Goal: Task Accomplishment & Management: Use online tool/utility

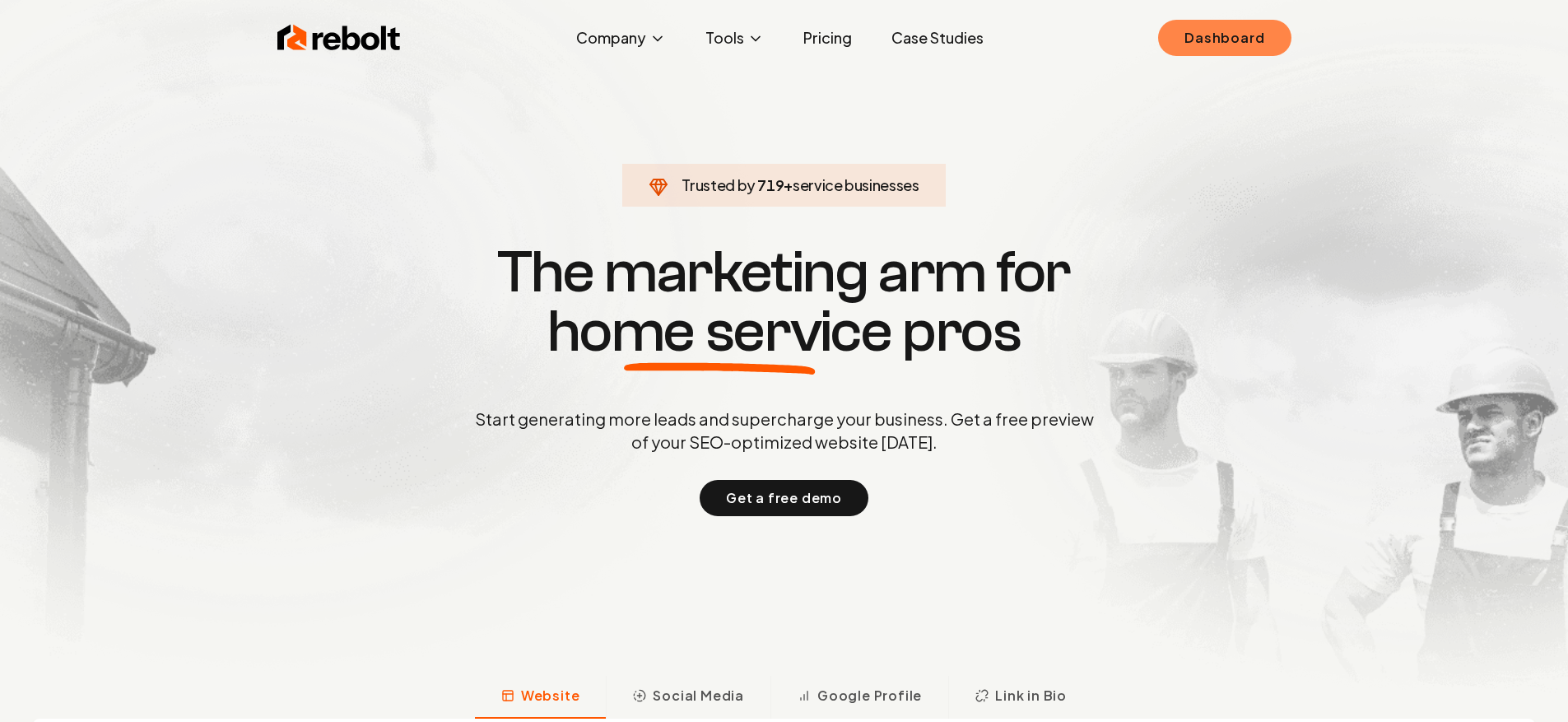
click at [1216, 41] on link "Dashboard" at bounding box center [1223, 37] width 133 height 36
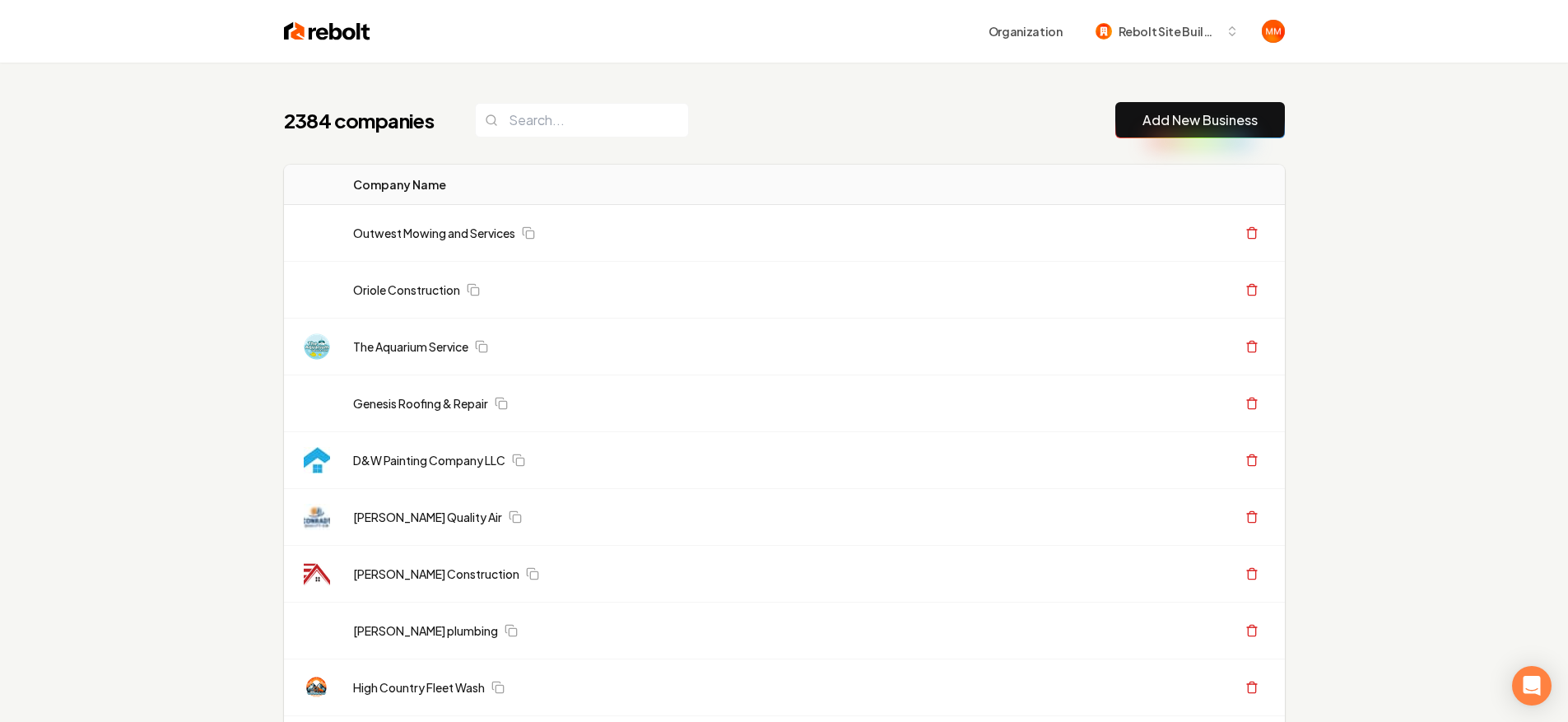
click at [1157, 128] on link "Add New Business" at bounding box center [1200, 120] width 115 height 19
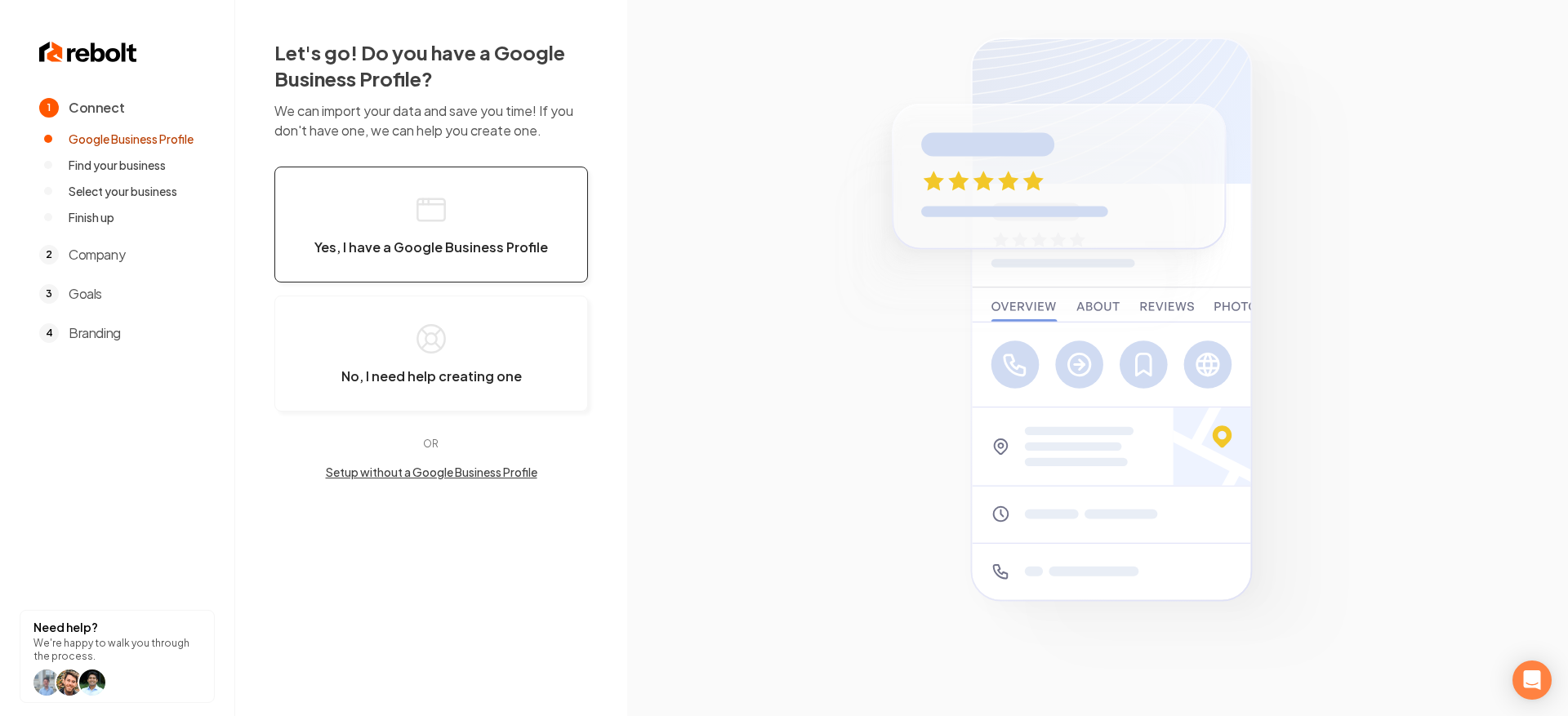
click at [411, 198] on button "Yes, I have a Google Business Profile" at bounding box center [430, 224] width 314 height 116
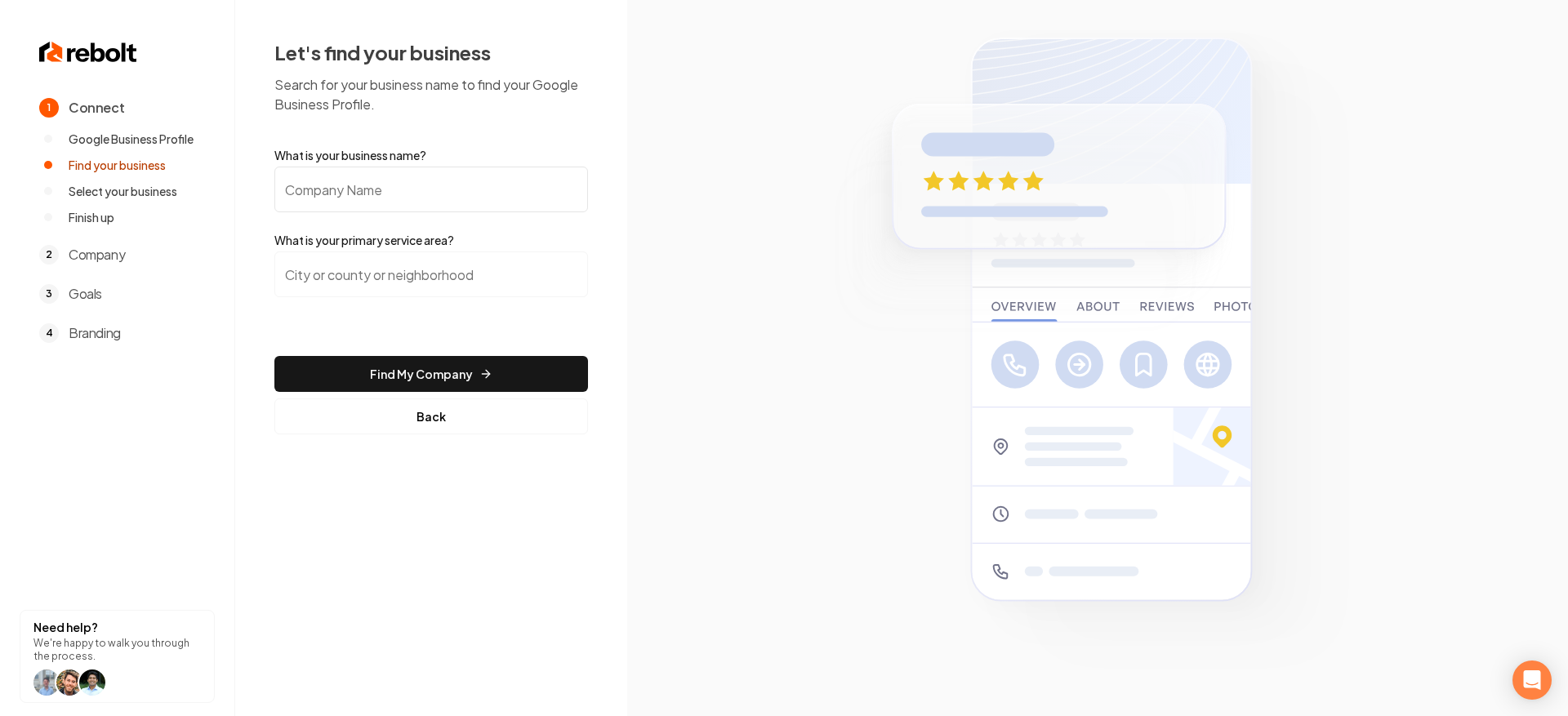
click at [498, 189] on input "What is your business name?" at bounding box center [430, 189] width 314 height 46
type input "[PERSON_NAME] plumbing repair service"
click at [475, 273] on input "search" at bounding box center [430, 275] width 314 height 46
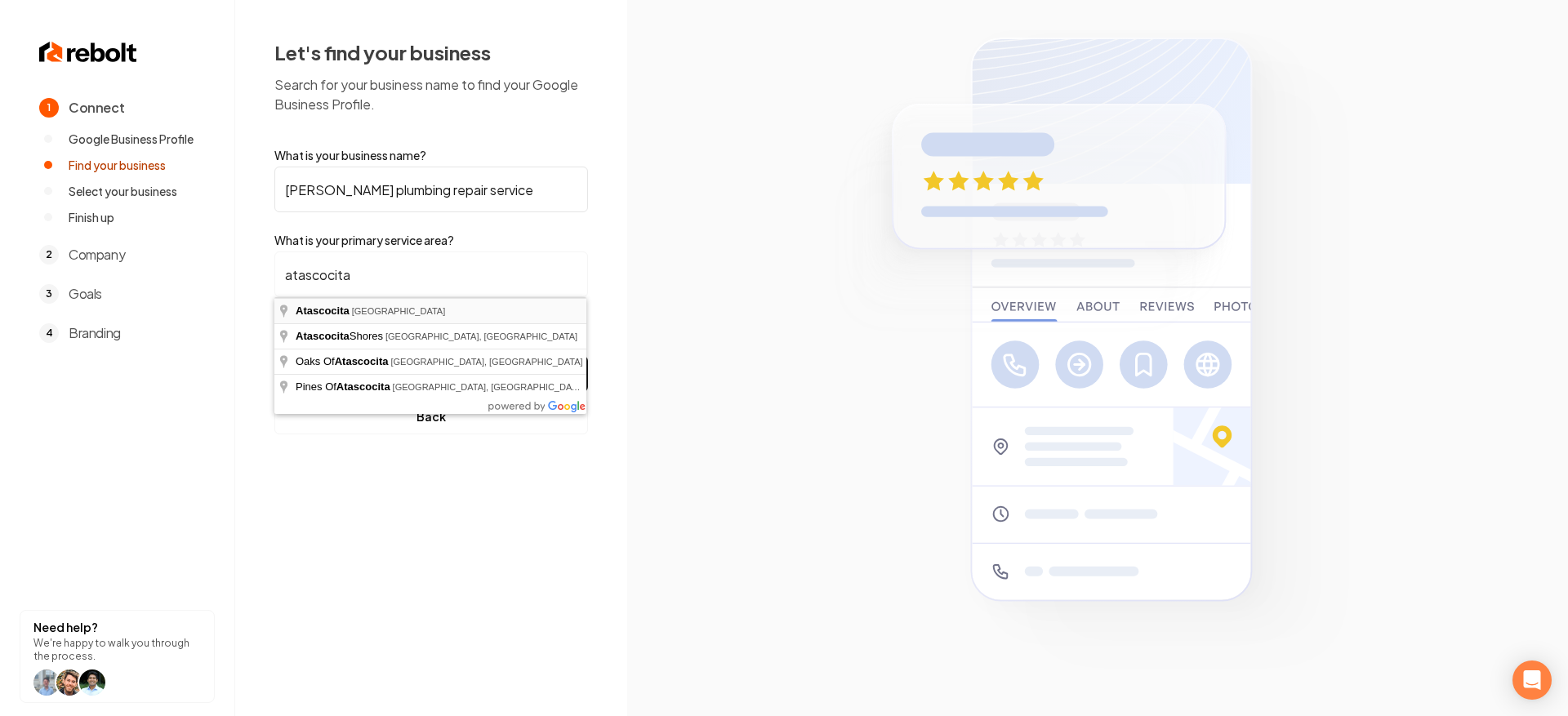
type input "[GEOGRAPHIC_DATA], [GEOGRAPHIC_DATA]"
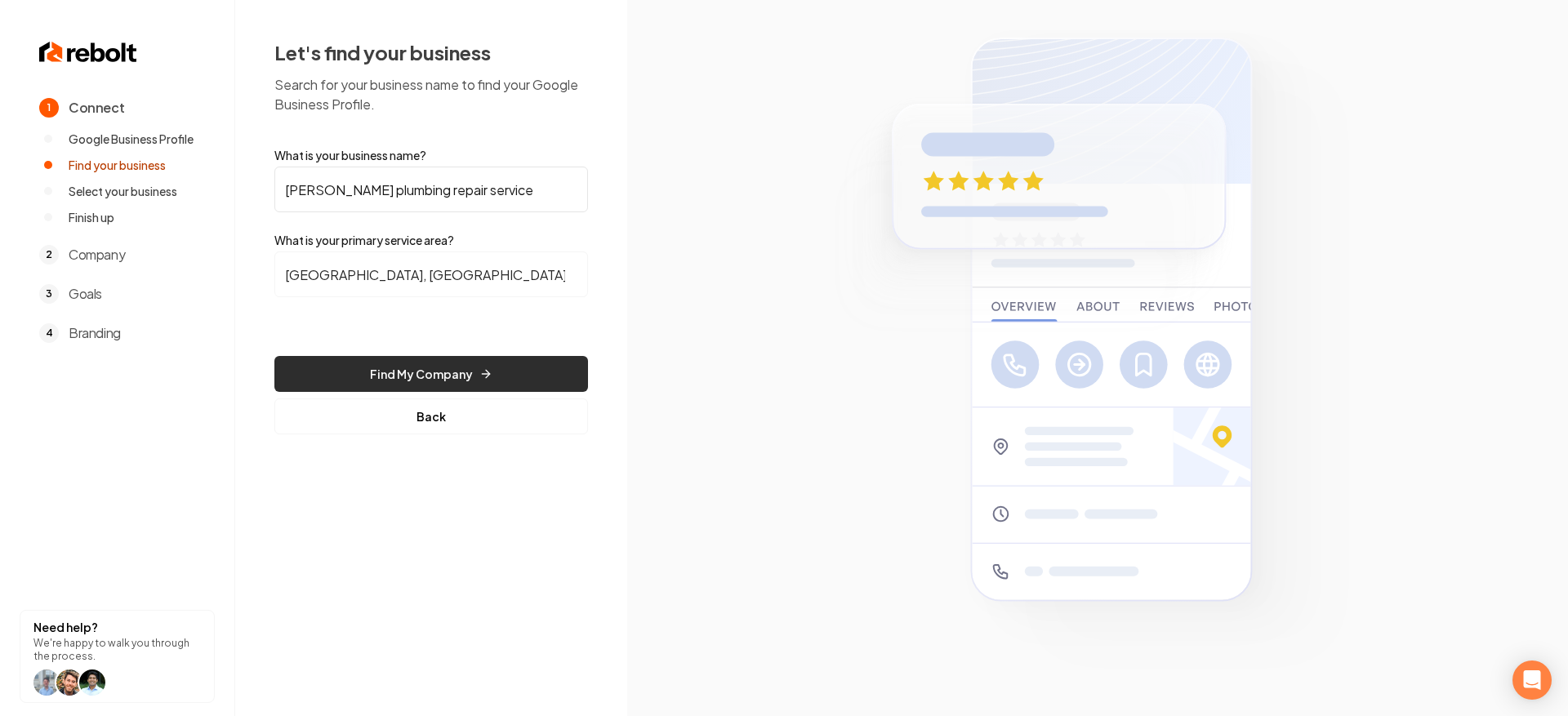
click at [434, 368] on button "Find My Company" at bounding box center [430, 373] width 314 height 36
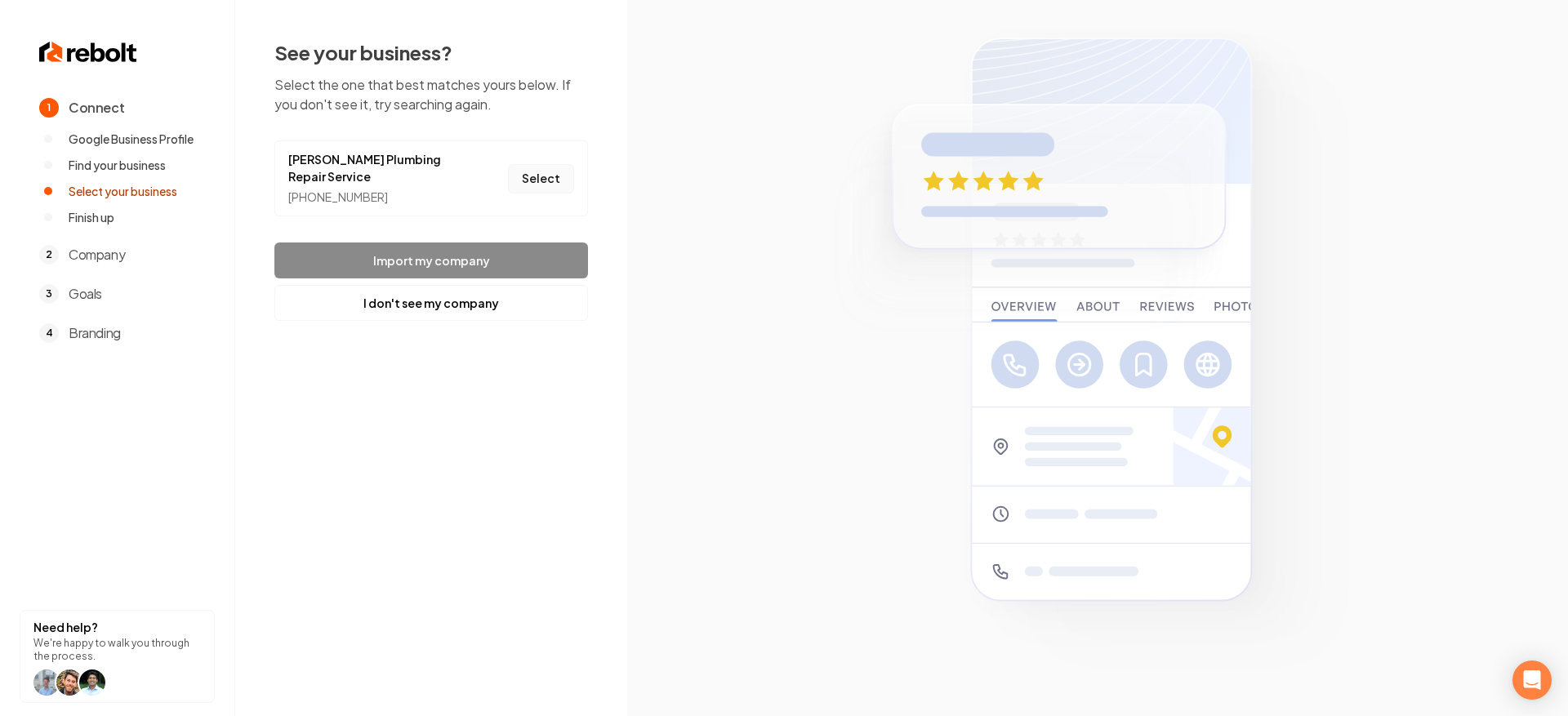
click at [556, 167] on button "Select" at bounding box center [541, 178] width 66 height 29
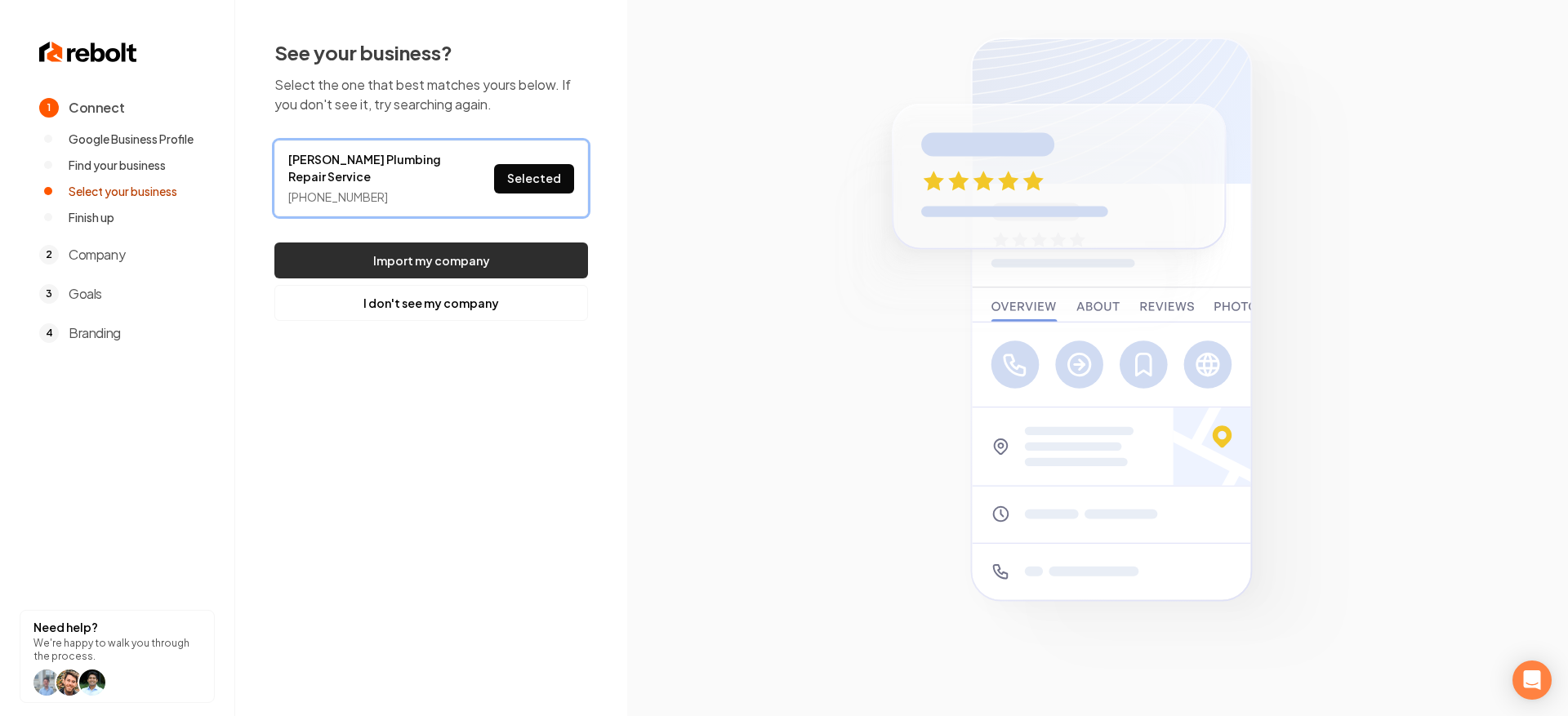
click at [507, 247] on button "Import my company" at bounding box center [430, 260] width 314 height 36
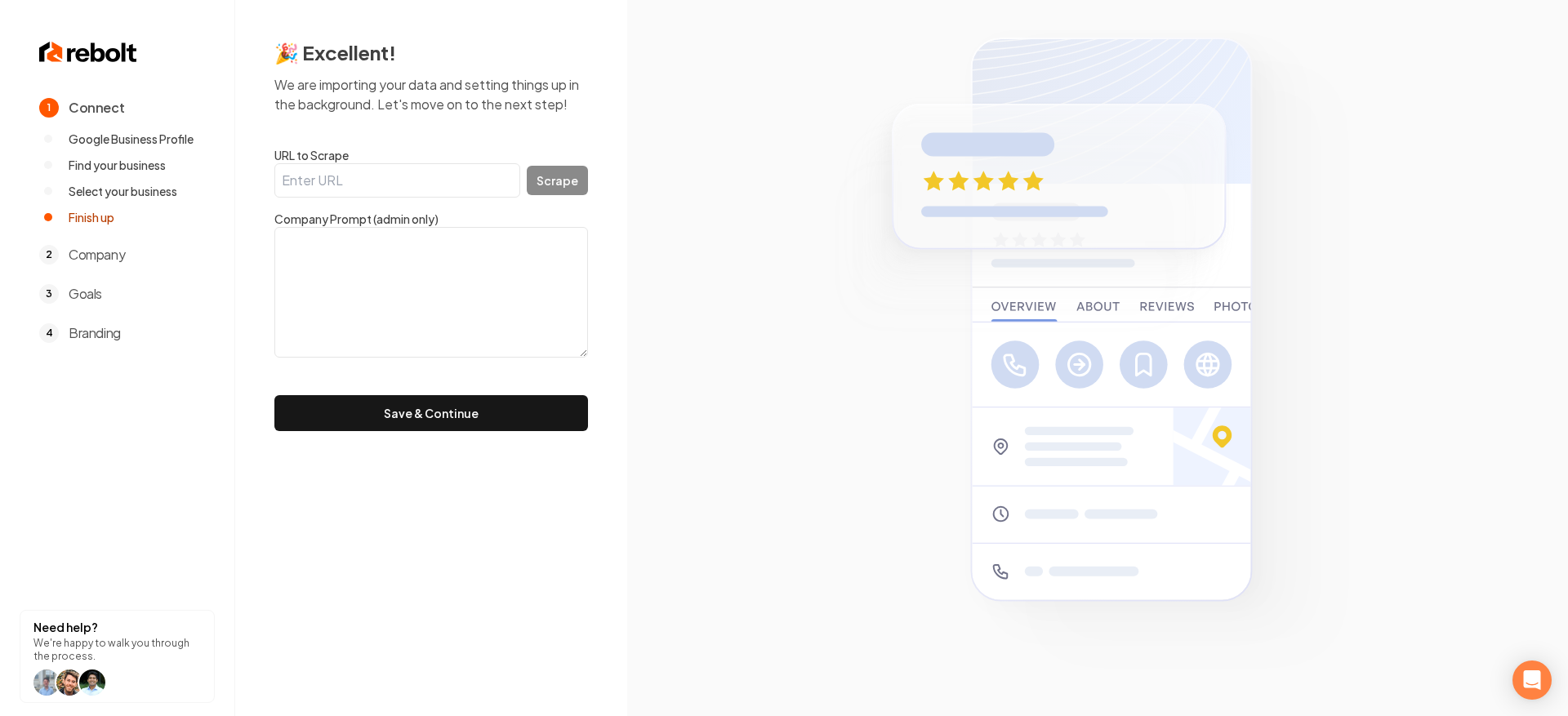
drag, startPoint x: 425, startPoint y: 179, endPoint x: 821, endPoint y: 28, distance: 423.8
click at [427, 179] on input "URL to Scrape" at bounding box center [396, 180] width 246 height 34
paste input "[URL][DOMAIN_NAME][PERSON_NAME]"
type input "[URL][DOMAIN_NAME][PERSON_NAME]"
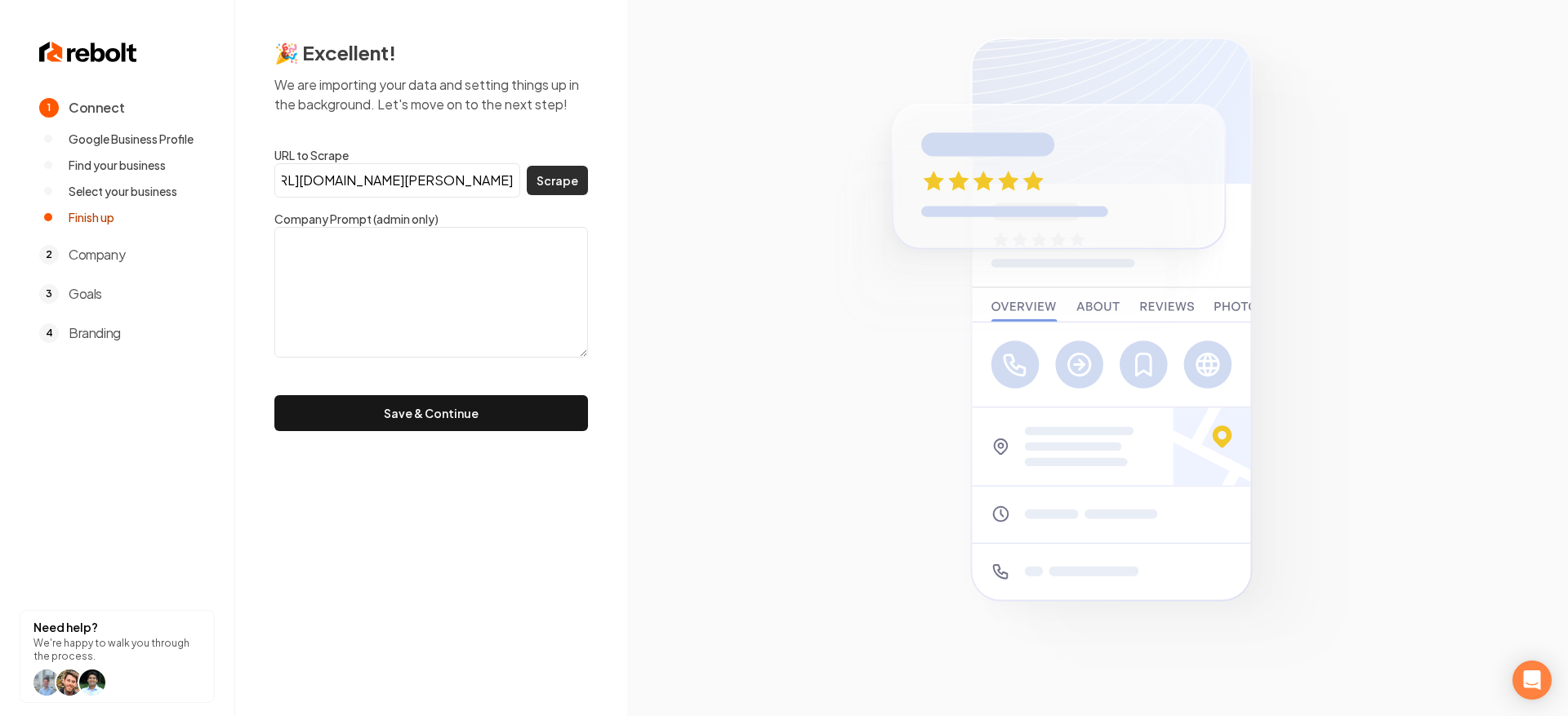
scroll to position [0, 0]
click at [581, 176] on button "Scrape" at bounding box center [557, 180] width 62 height 29
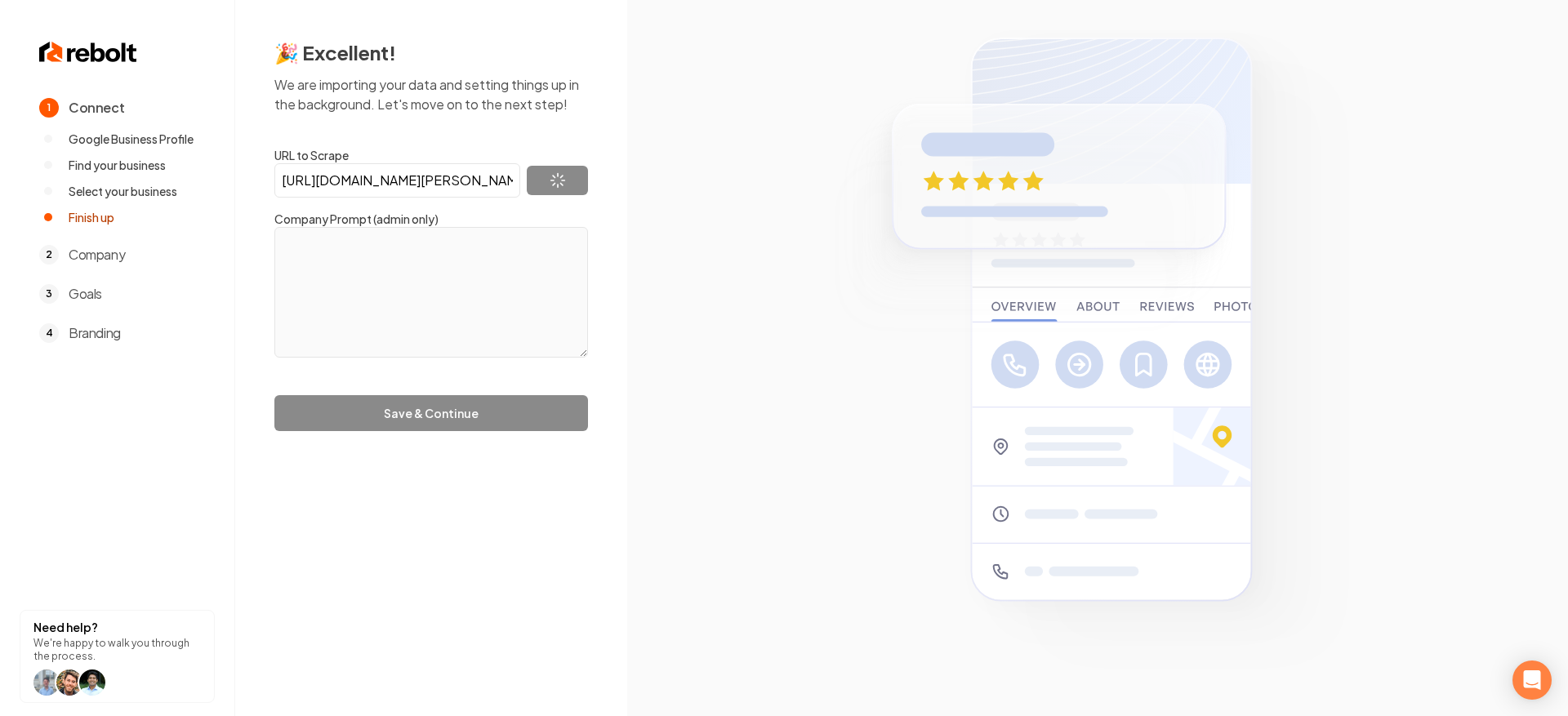
type textarea "PLUMBING SERVICES WITH 20+ YEARS OF SERVICING THE GREATER [GEOGRAPHIC_DATA] ARE…"
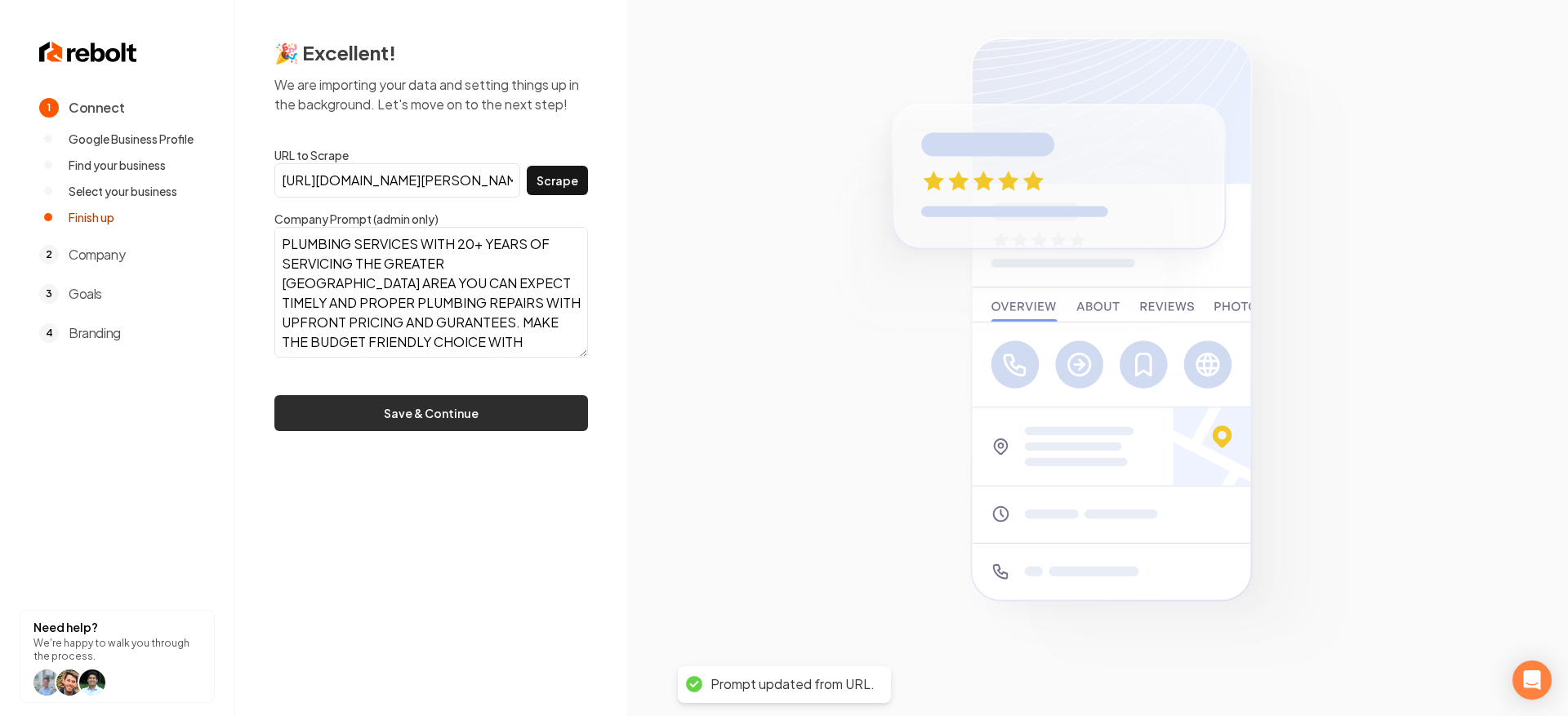
click at [441, 428] on button "Save & Continue" at bounding box center [430, 413] width 314 height 36
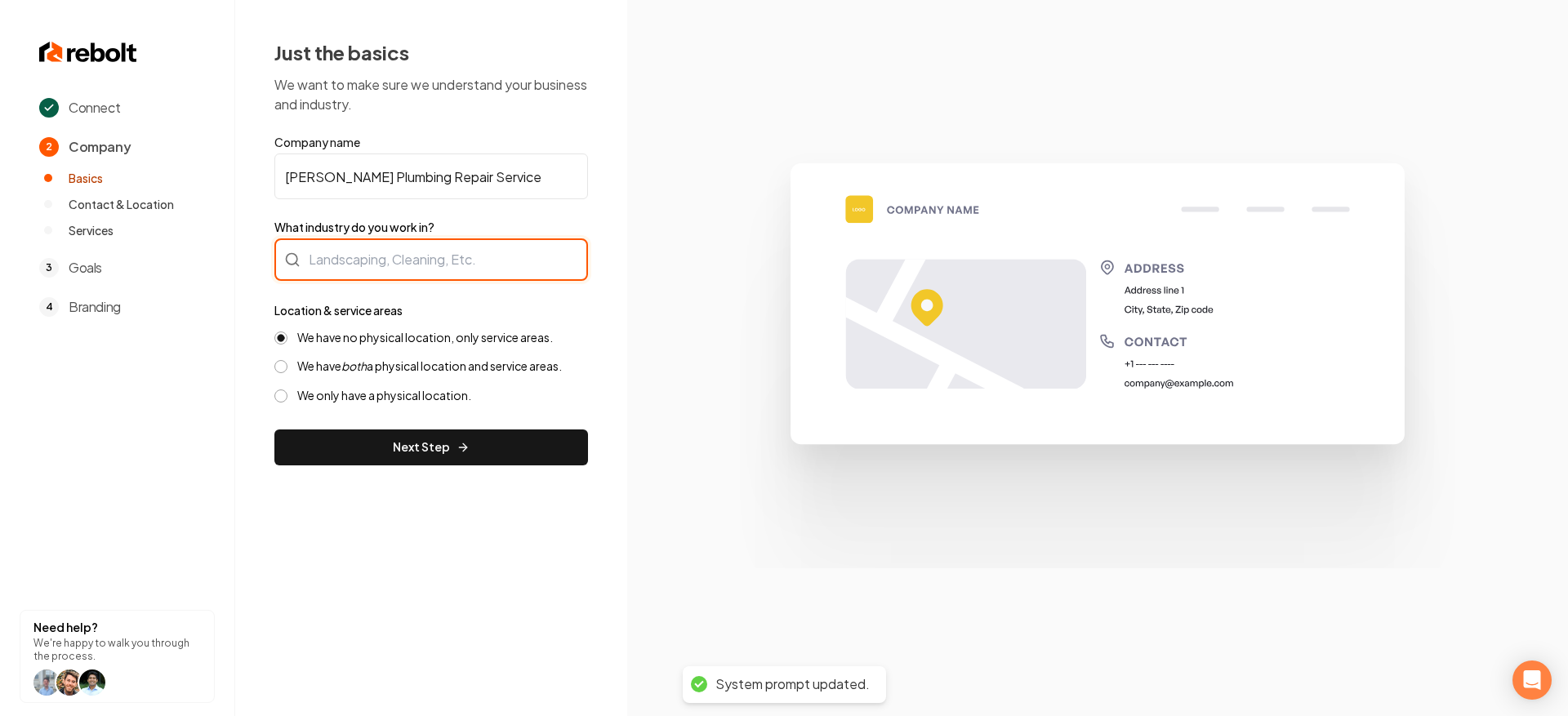
click at [410, 267] on div at bounding box center [430, 259] width 314 height 42
type input "Plumbing"
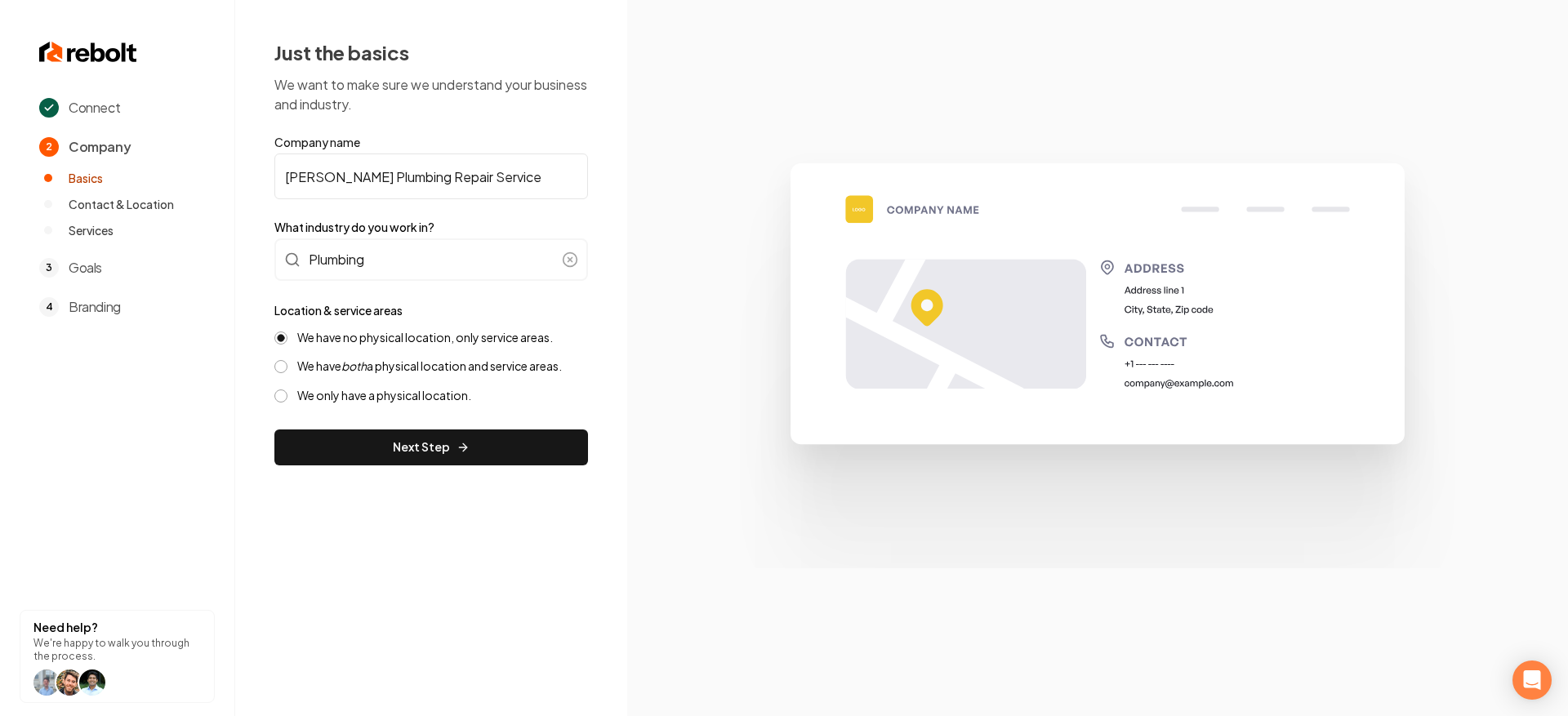
click at [346, 367] on icon "both" at bounding box center [354, 366] width 26 height 15
click at [288, 367] on button "We have both a physical location and service areas." at bounding box center [280, 367] width 13 height 13
click at [338, 347] on div "We have no physical location, only service areas. We have both a physical locat…" at bounding box center [430, 367] width 314 height 74
click at [339, 343] on label "We have no physical location, only service areas." at bounding box center [425, 337] width 256 height 16
click at [288, 343] on button "We have no physical location, only service areas." at bounding box center [280, 338] width 13 height 13
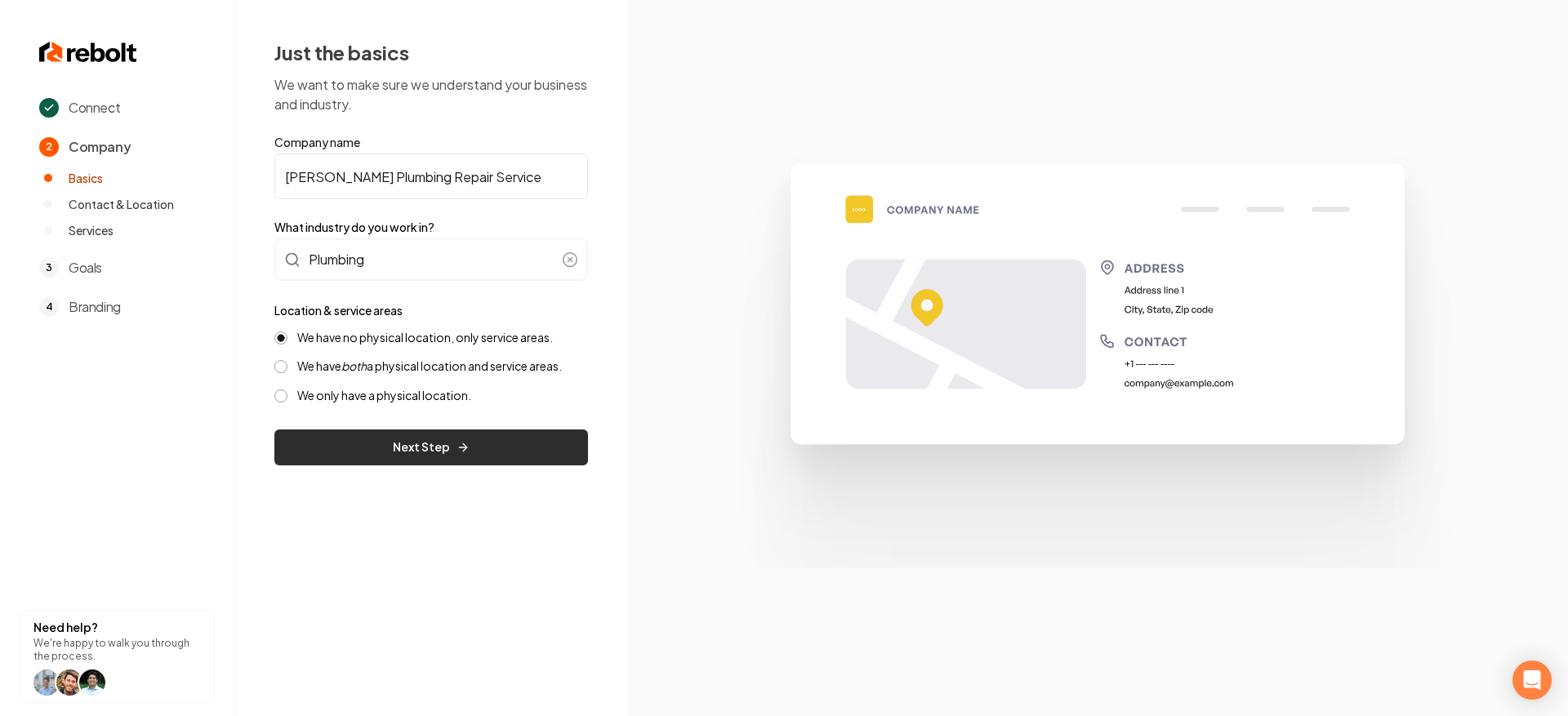
click at [394, 438] on button "Next Step" at bounding box center [430, 447] width 314 height 36
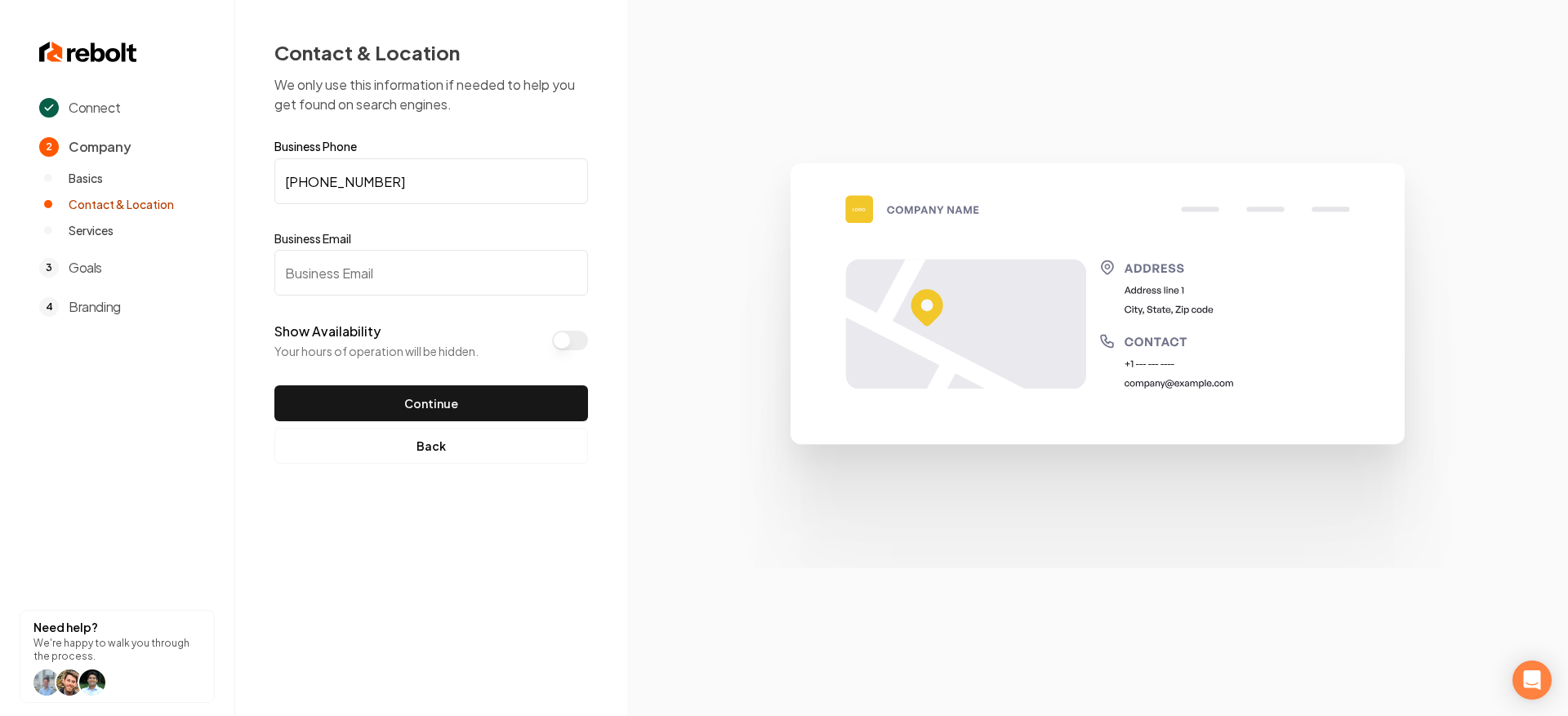
click at [403, 294] on input "Business Email" at bounding box center [430, 273] width 314 height 46
paste input "[EMAIL_ADDRESS][DOMAIN_NAME]"
type input "[EMAIL_ADDRESS][DOMAIN_NAME]"
click at [429, 382] on form "Business Phone [PHONE_NUMBER] Business Email [EMAIL_ADDRESS][DOMAIN_NAME] Show …" at bounding box center [430, 280] width 314 height 280
click at [429, 392] on button "Continue" at bounding box center [430, 403] width 314 height 36
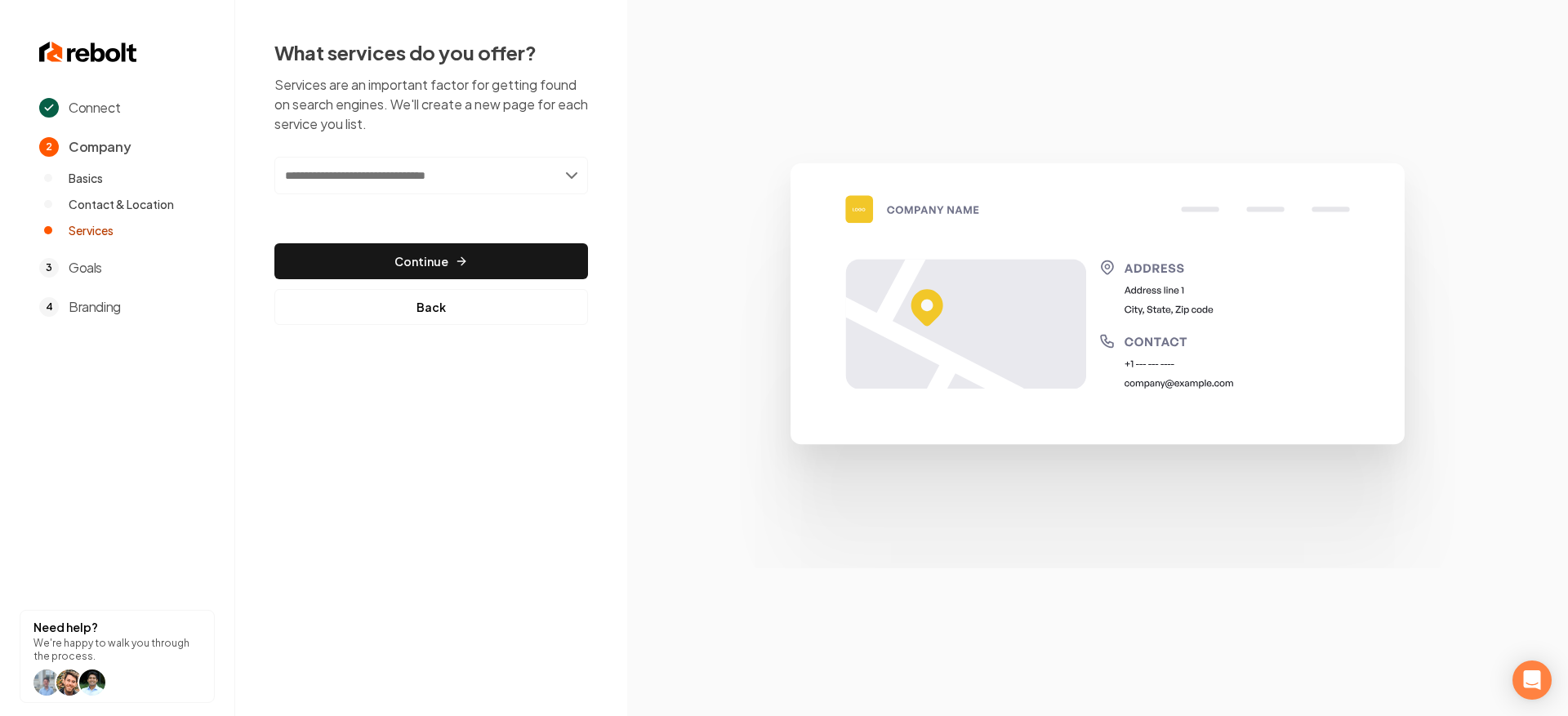
click at [443, 185] on input "text" at bounding box center [430, 175] width 314 height 38
type input "**********"
drag, startPoint x: 456, startPoint y: 176, endPoint x: 97, endPoint y: 172, distance: 359.0
click at [97, 172] on div "**********" at bounding box center [784, 358] width 1568 height 716
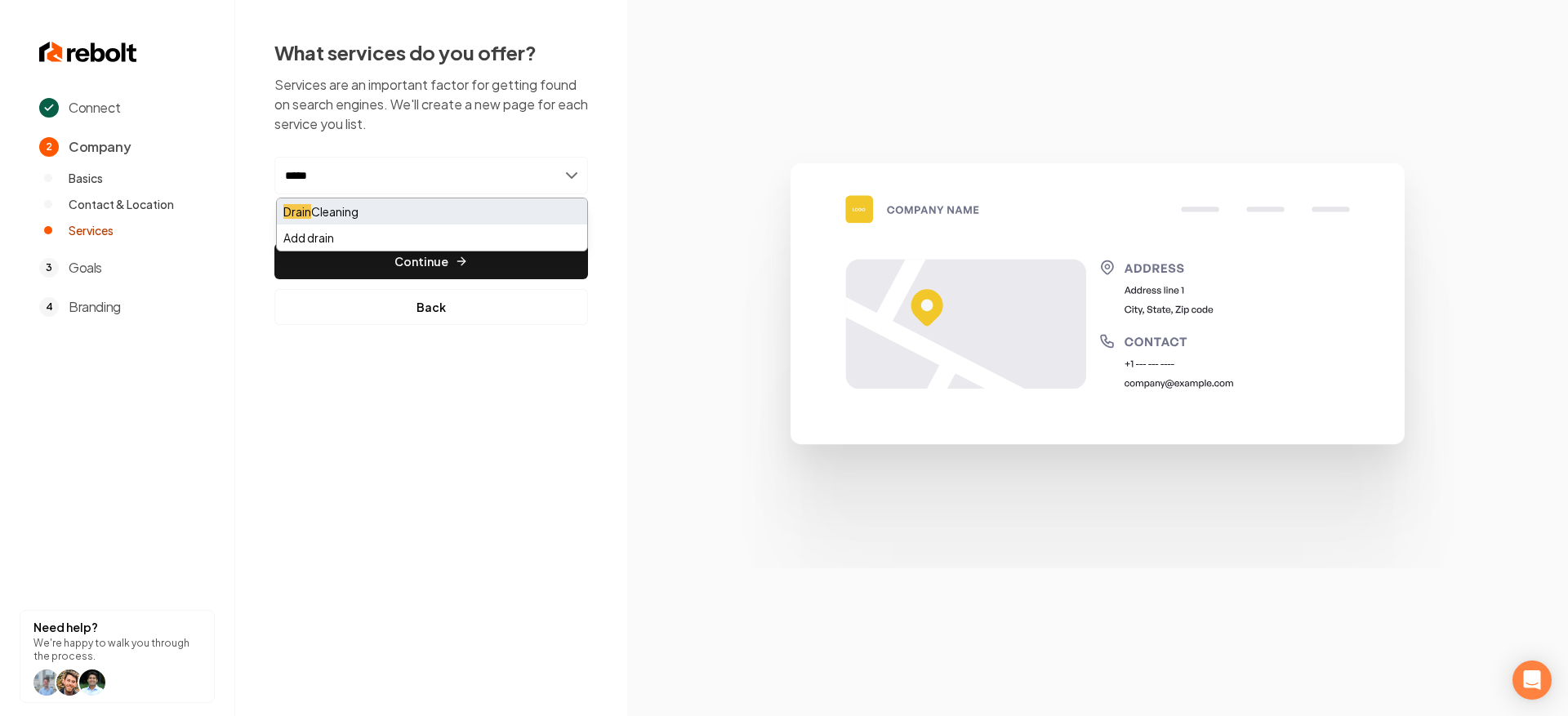
type input "*****"
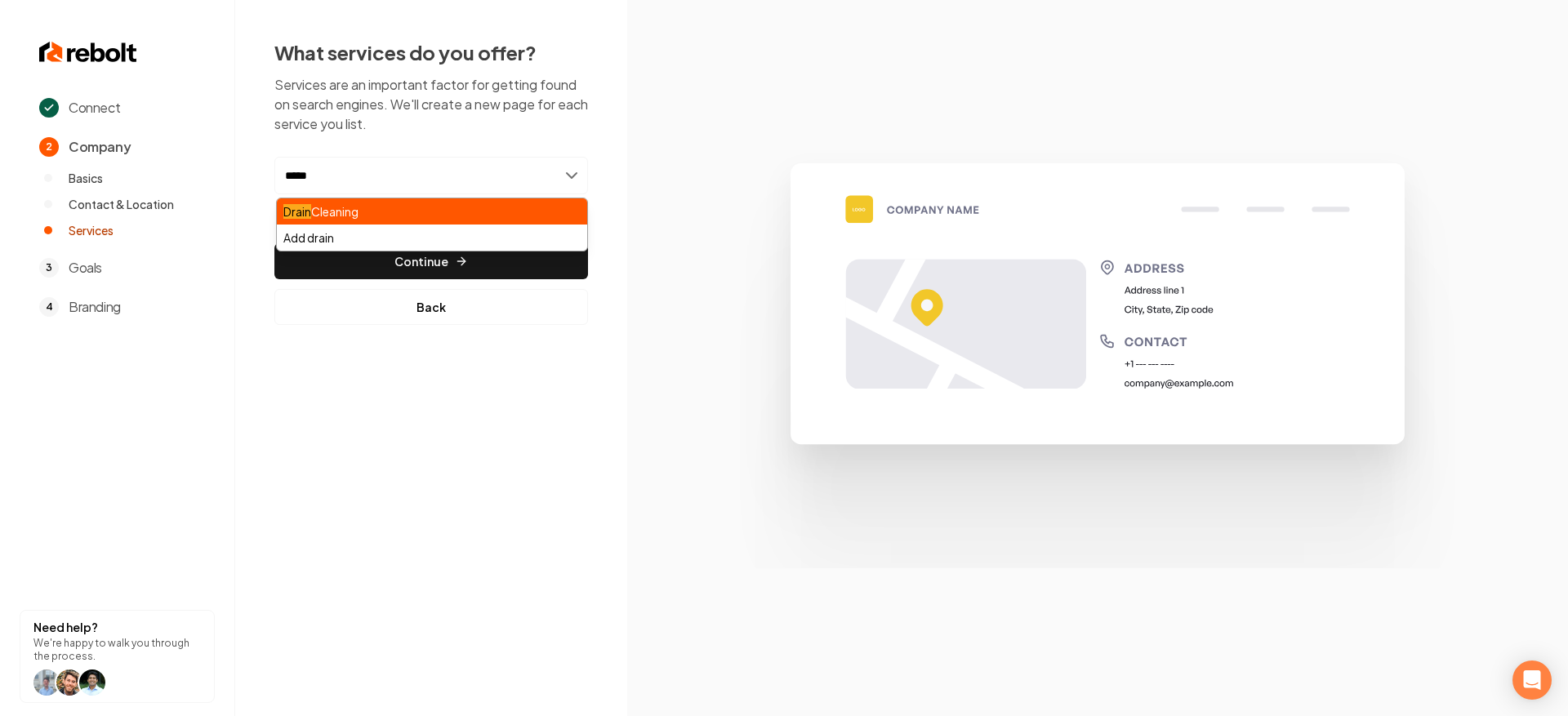
click at [310, 213] on mark "Drain" at bounding box center [297, 211] width 28 height 15
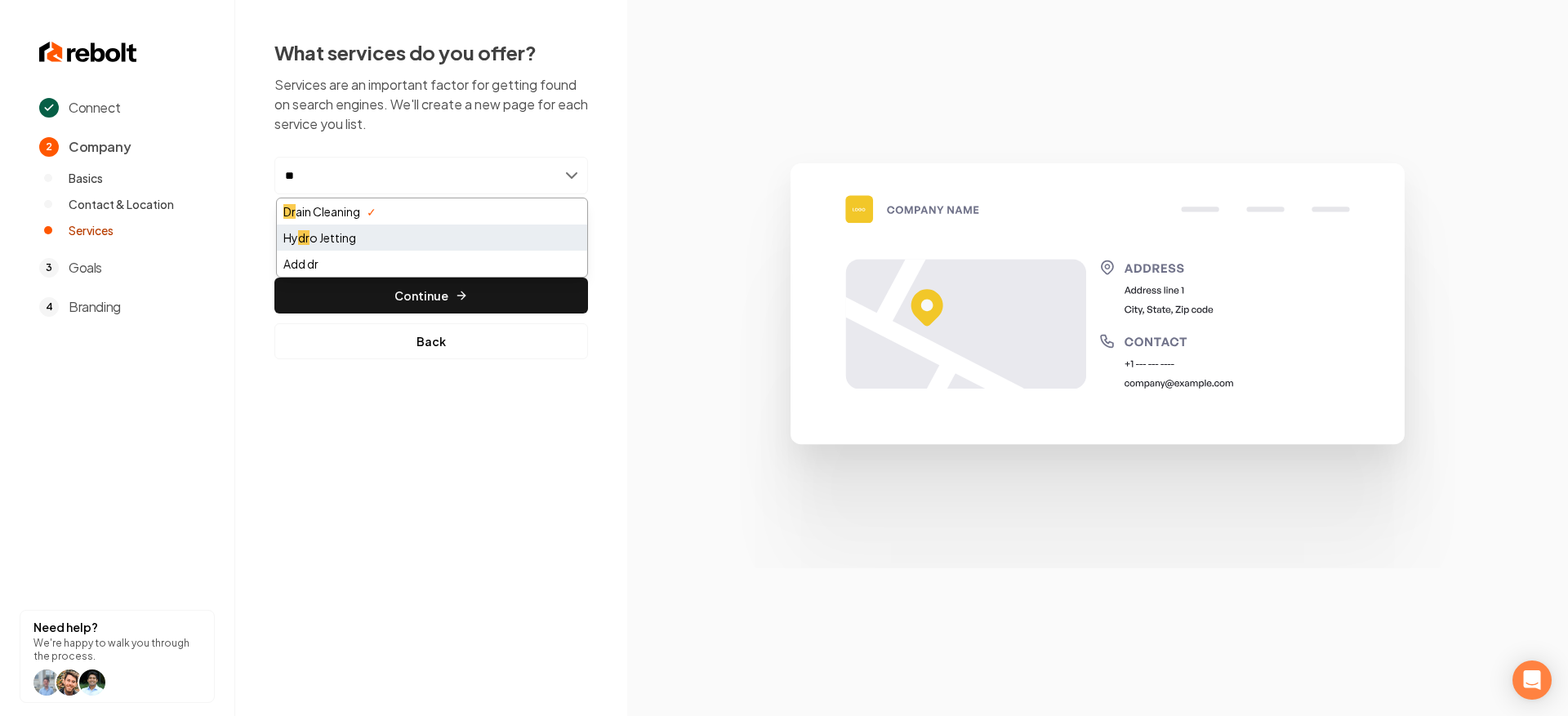
type input "**"
click at [536, 237] on div "Hy dr o Jetting" at bounding box center [431, 237] width 310 height 26
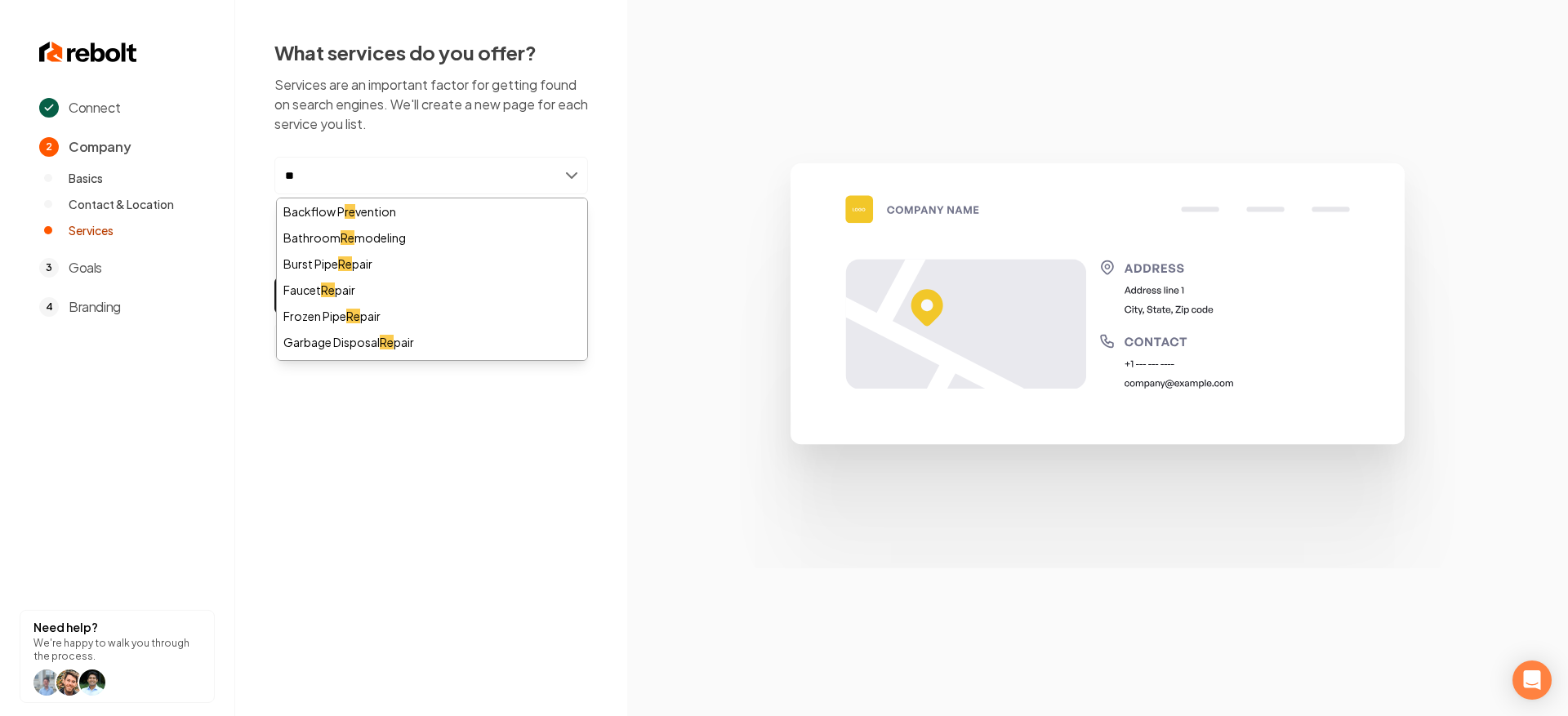
type input "*"
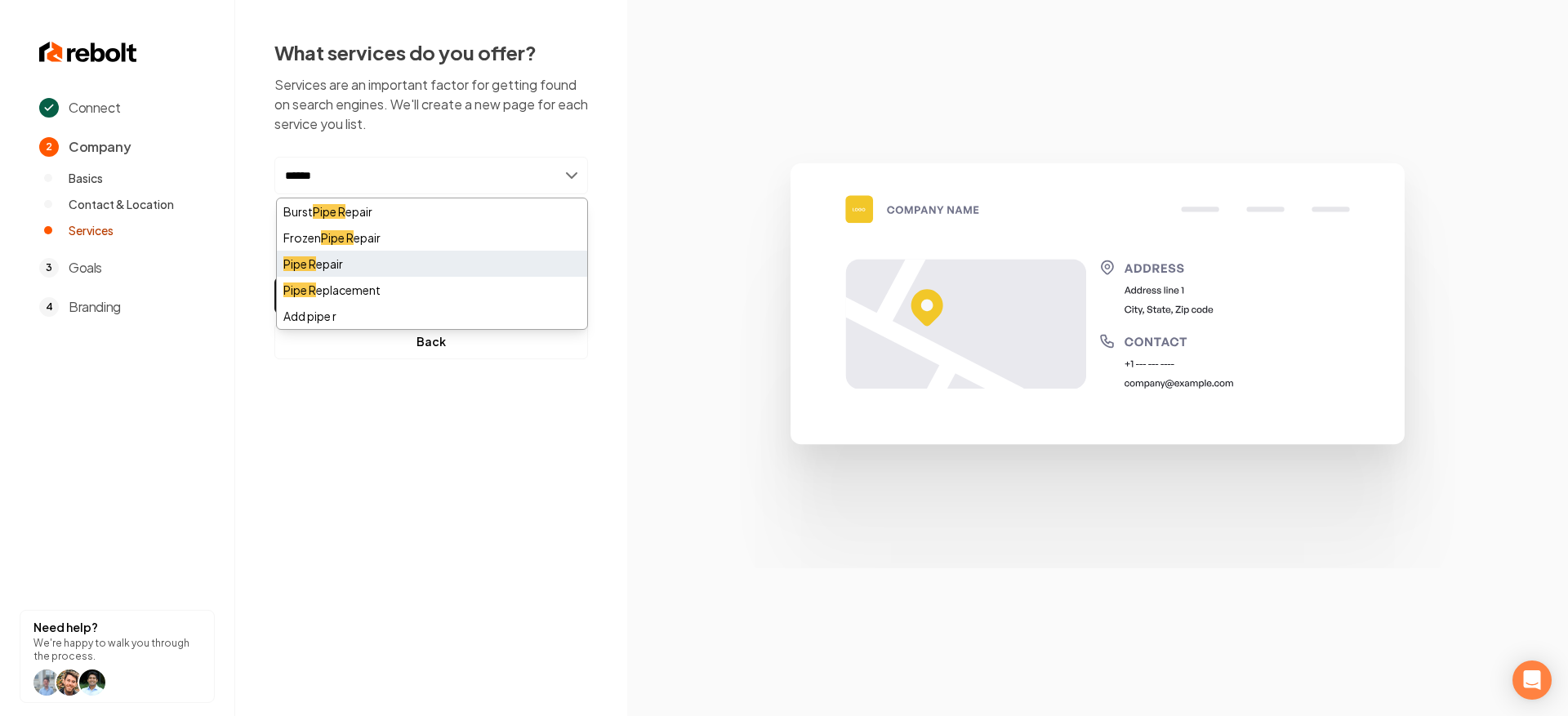
type input "******"
click at [432, 265] on div "Pipe R epair" at bounding box center [431, 264] width 310 height 26
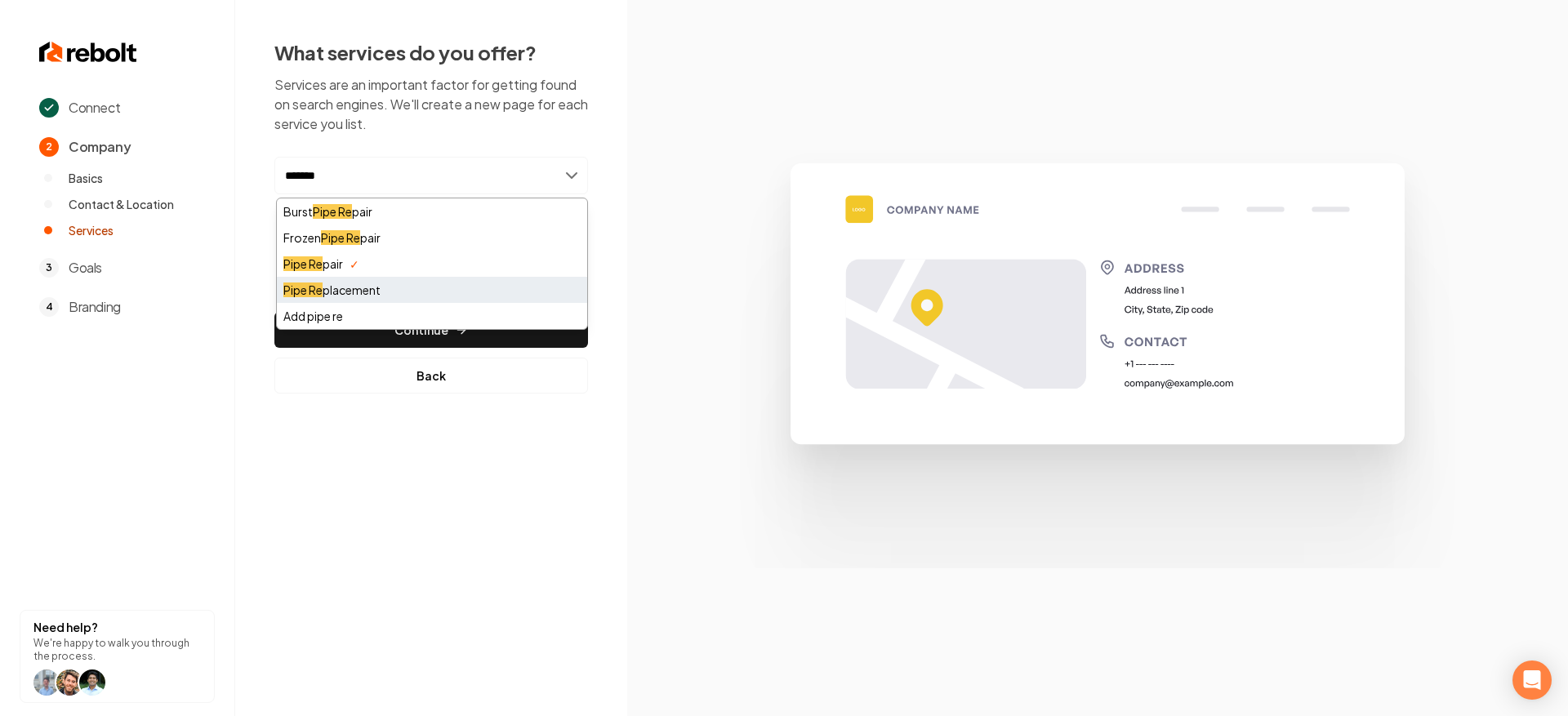
type input "*******"
click at [395, 290] on div "Pipe Re placement" at bounding box center [431, 290] width 310 height 26
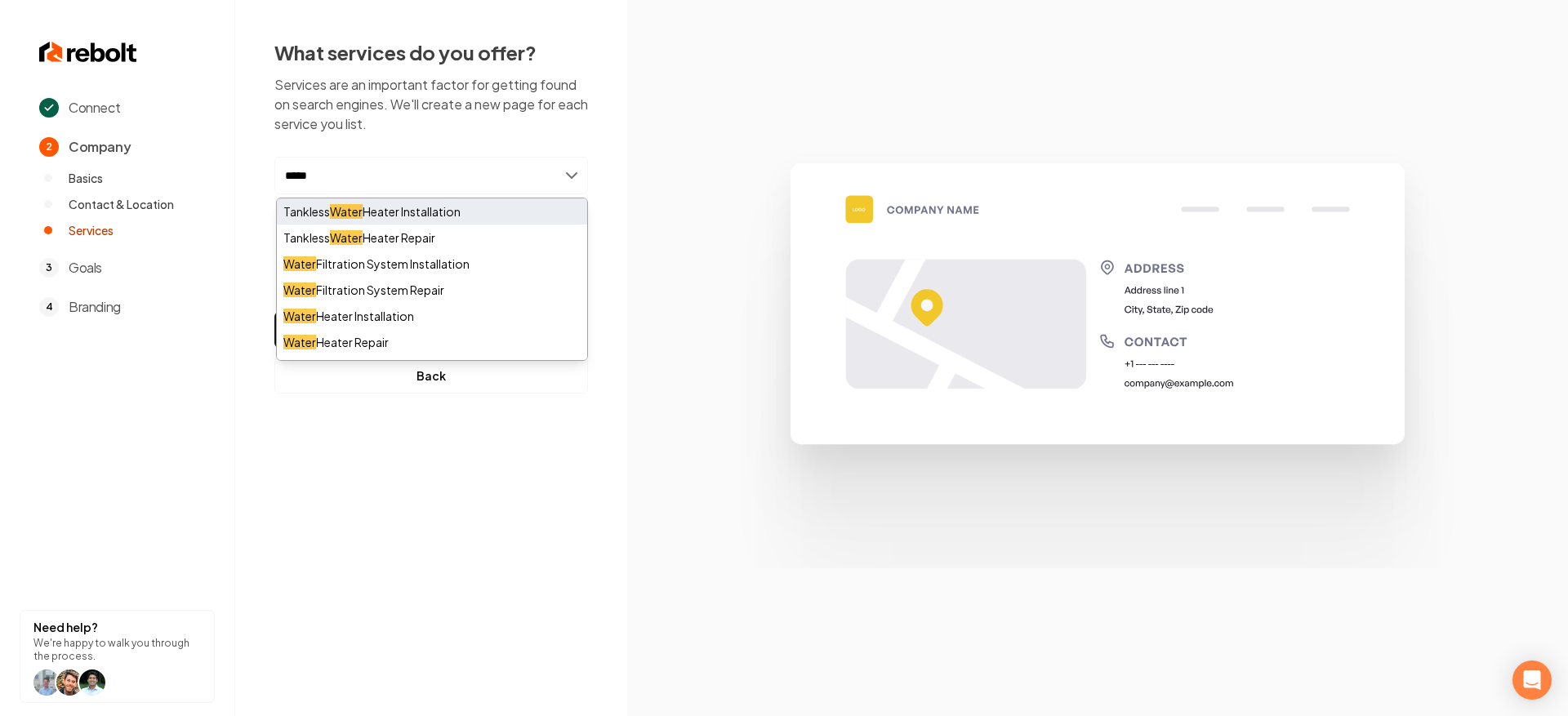
type input "*****"
click at [481, 221] on div "Tankless Water Heater Installation" at bounding box center [431, 211] width 310 height 26
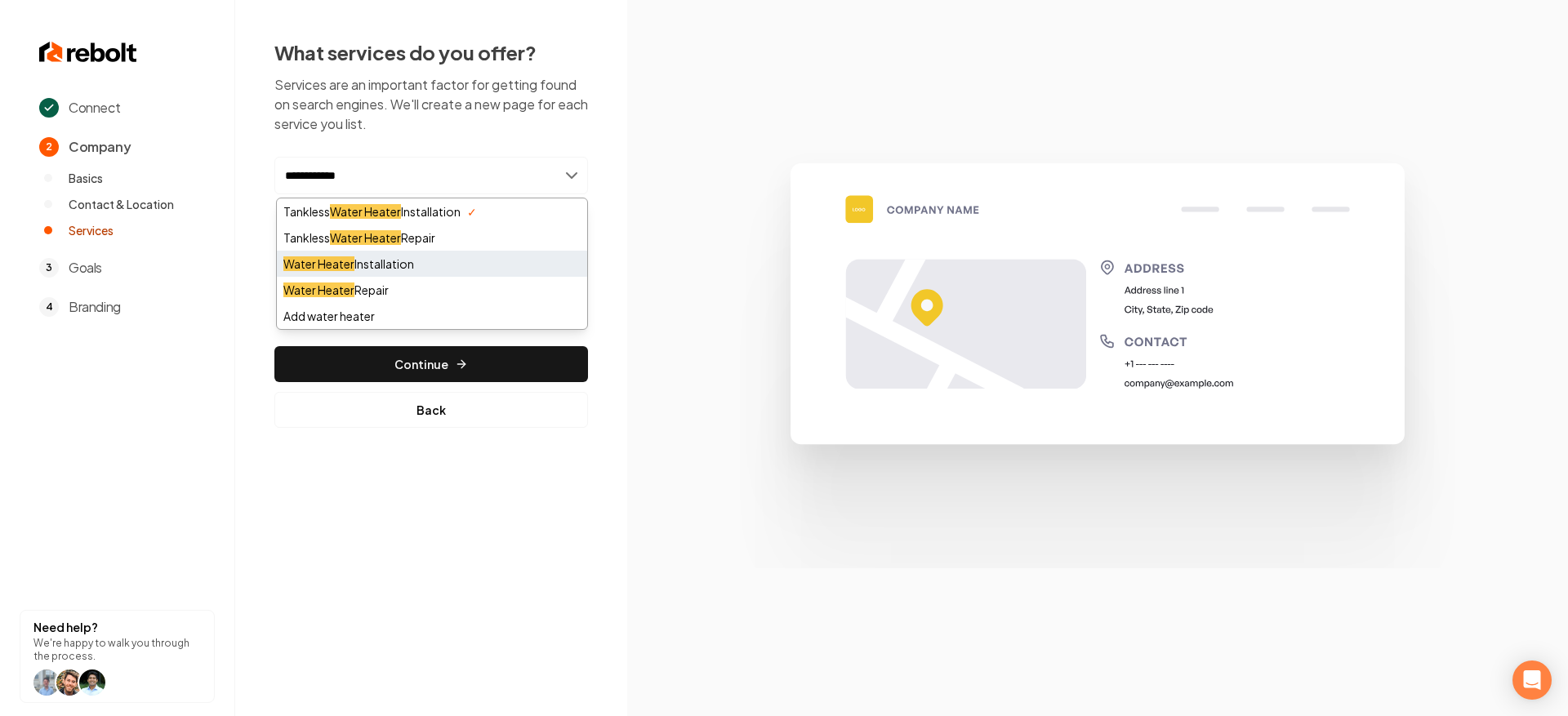
type input "**********"
click at [437, 273] on div "Water Heater Installation" at bounding box center [431, 264] width 310 height 26
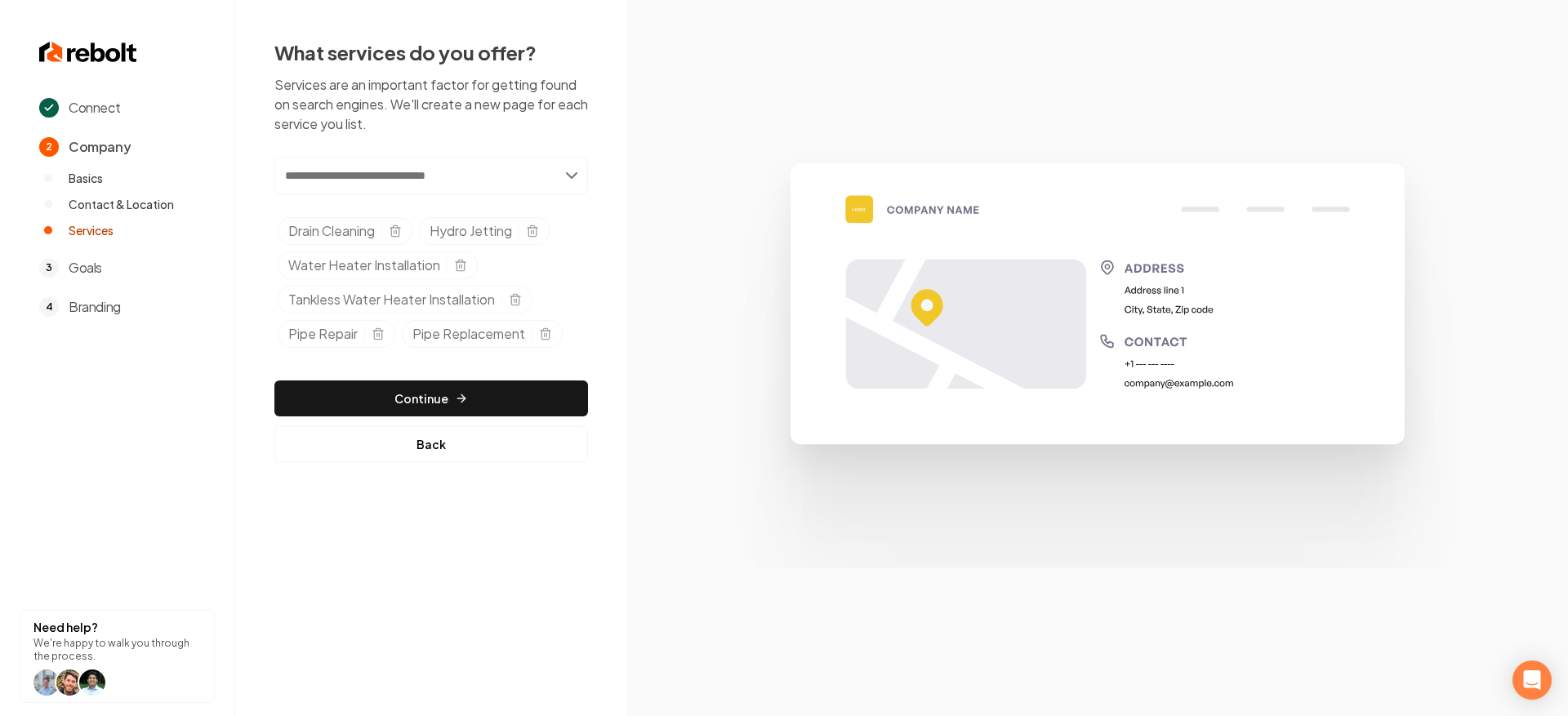
type input "*"
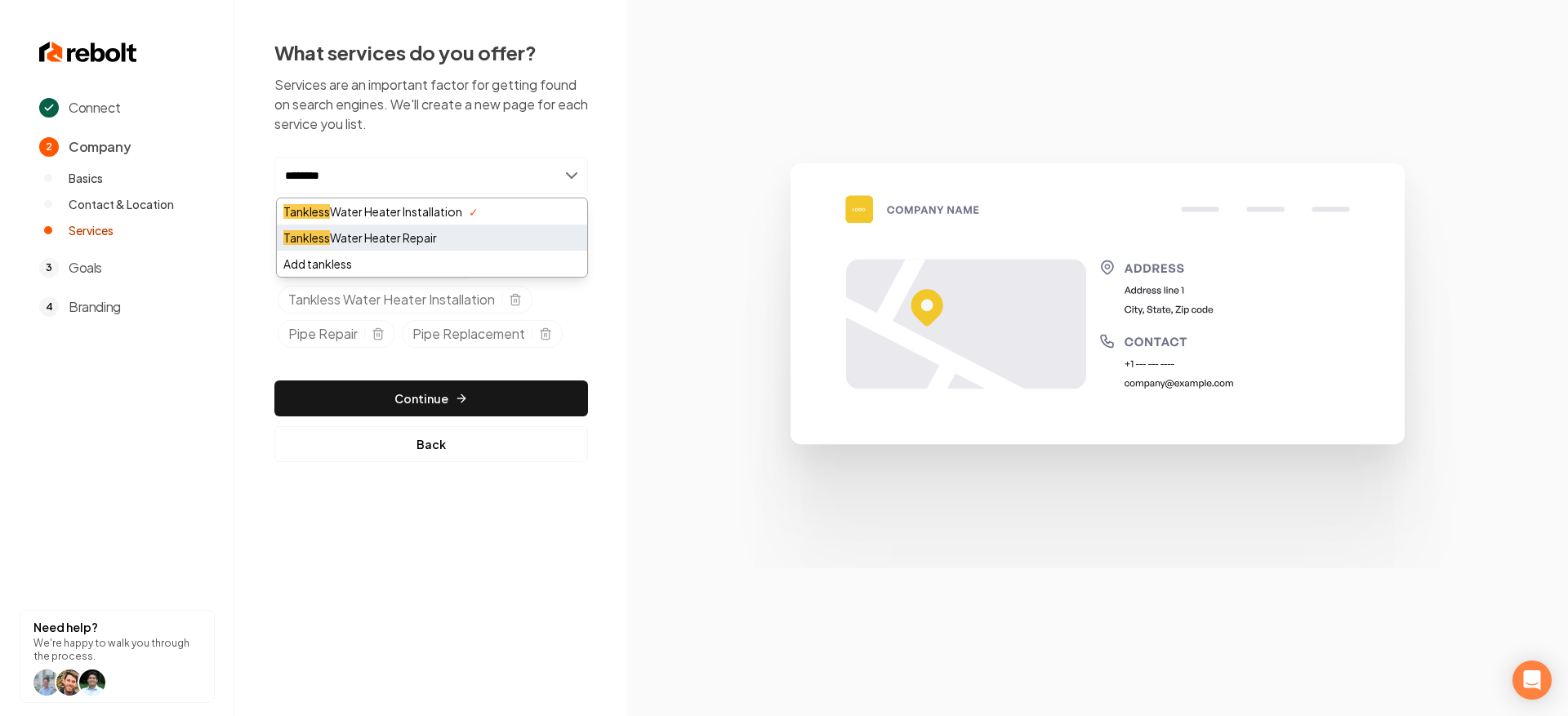
type input "********"
click at [415, 235] on div "Tankless Water Heater Repair" at bounding box center [431, 237] width 310 height 26
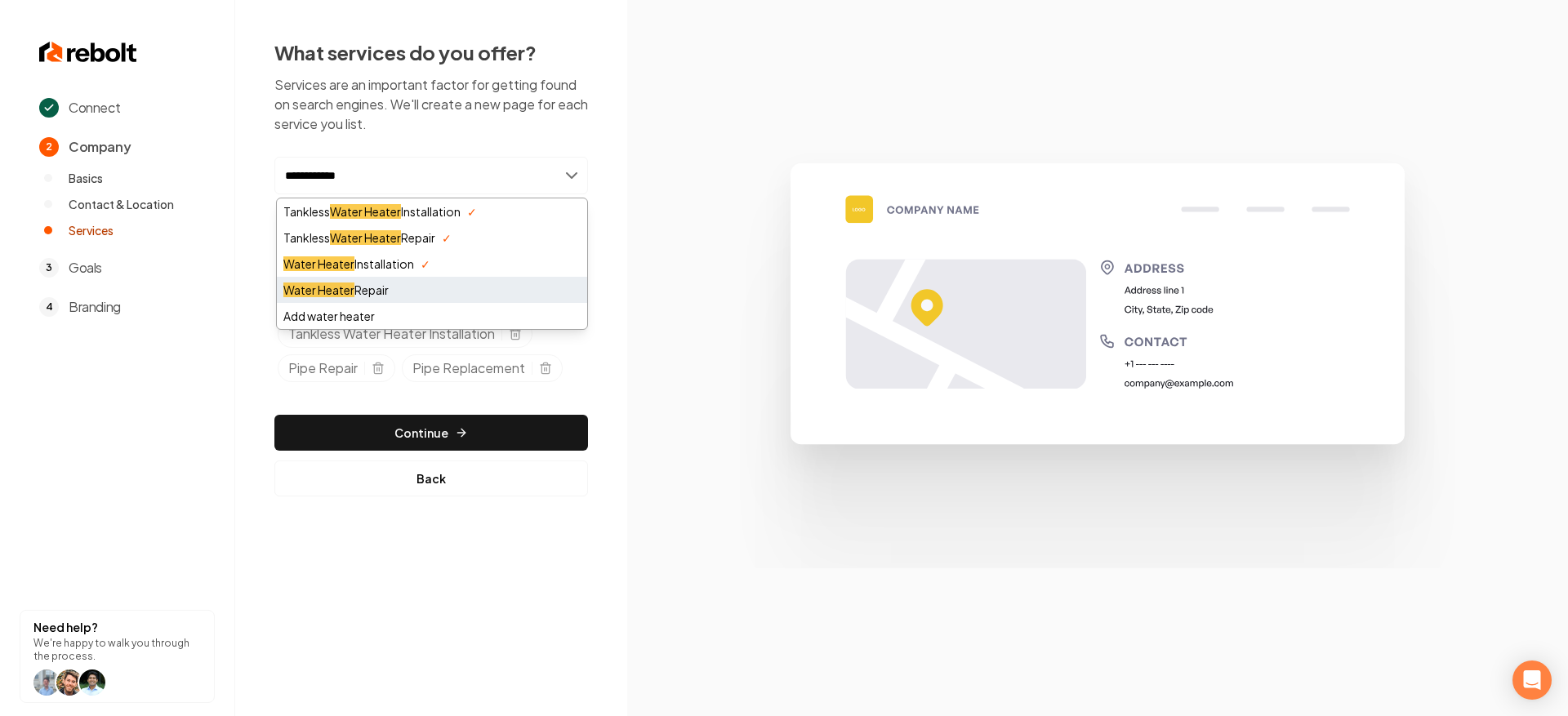
type input "**********"
click at [407, 286] on div "Water Heater Repair" at bounding box center [431, 290] width 310 height 26
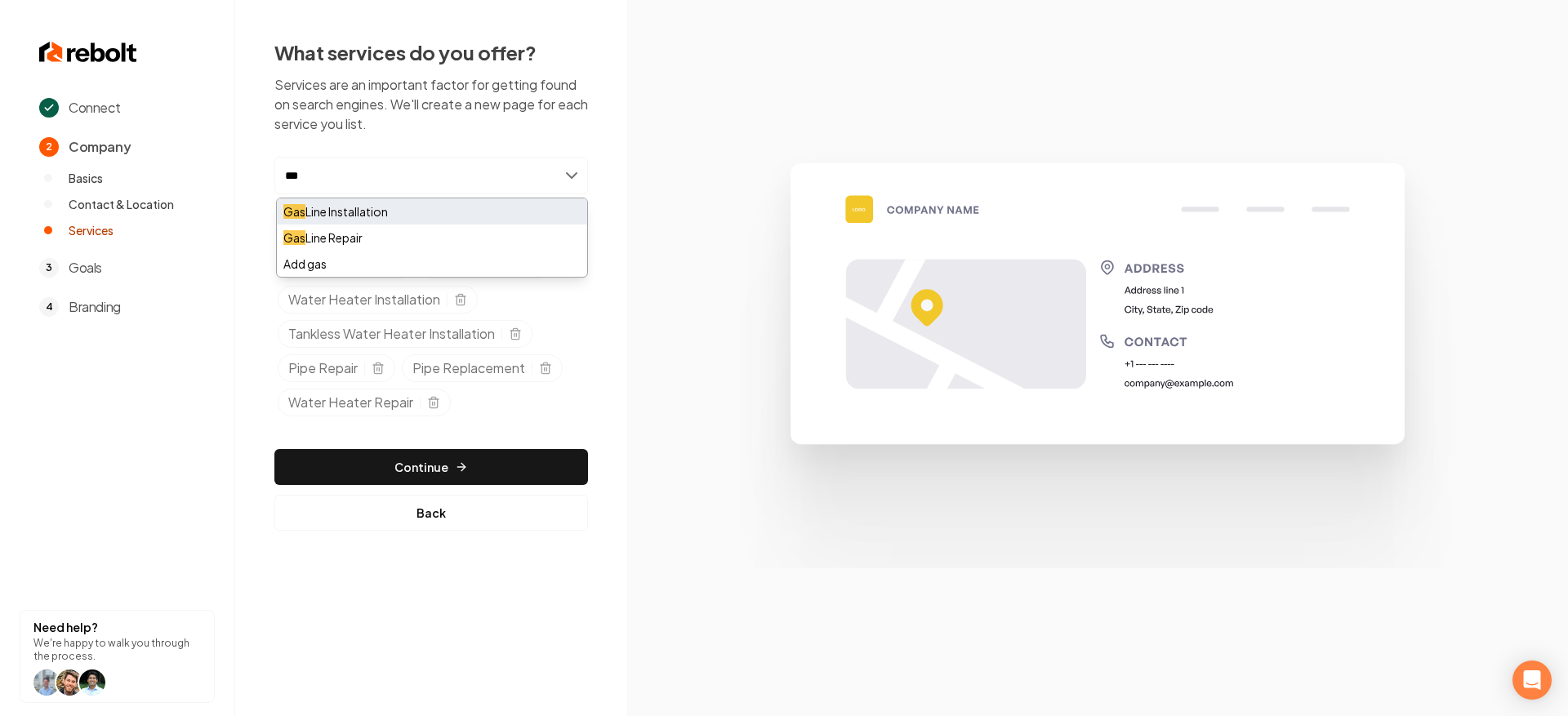
type input "***"
click at [545, 222] on div "Gas Line Installation" at bounding box center [431, 211] width 310 height 26
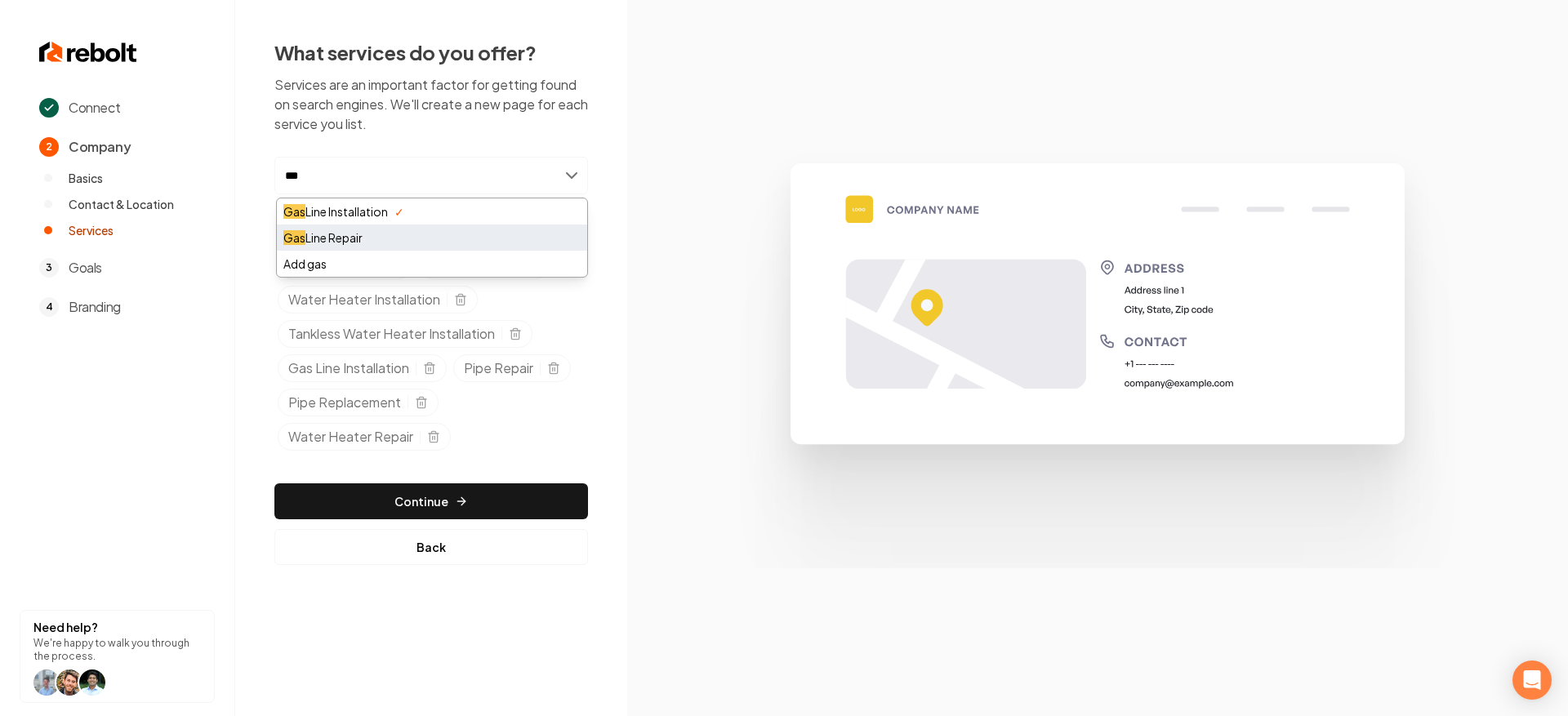
type input "***"
click at [548, 232] on div "Gas Line Repair" at bounding box center [431, 237] width 310 height 26
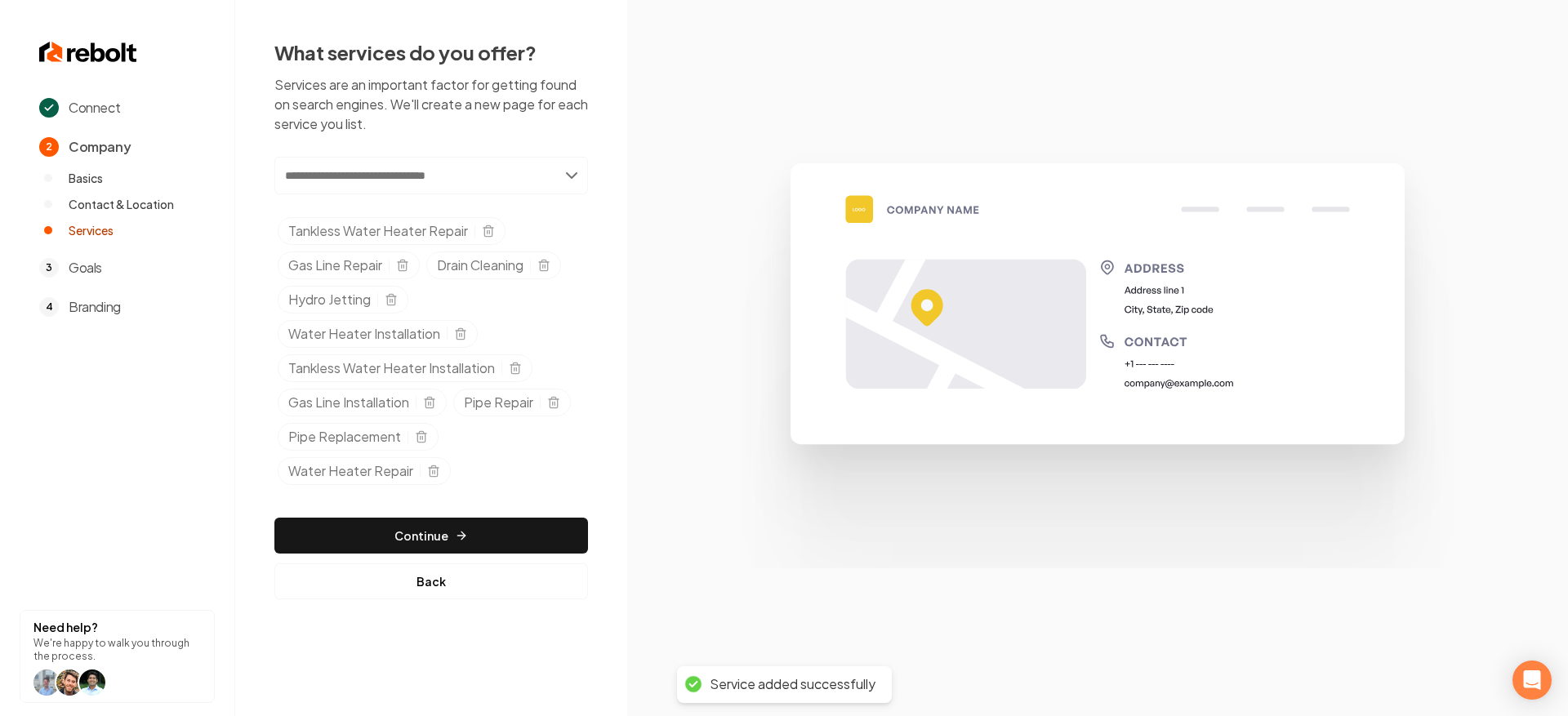
click at [499, 495] on div "Add new or select from suggestions Select a service Tankless Water Heater Repai…" at bounding box center [430, 377] width 314 height 442
click at [493, 525] on button "Continue" at bounding box center [430, 535] width 314 height 36
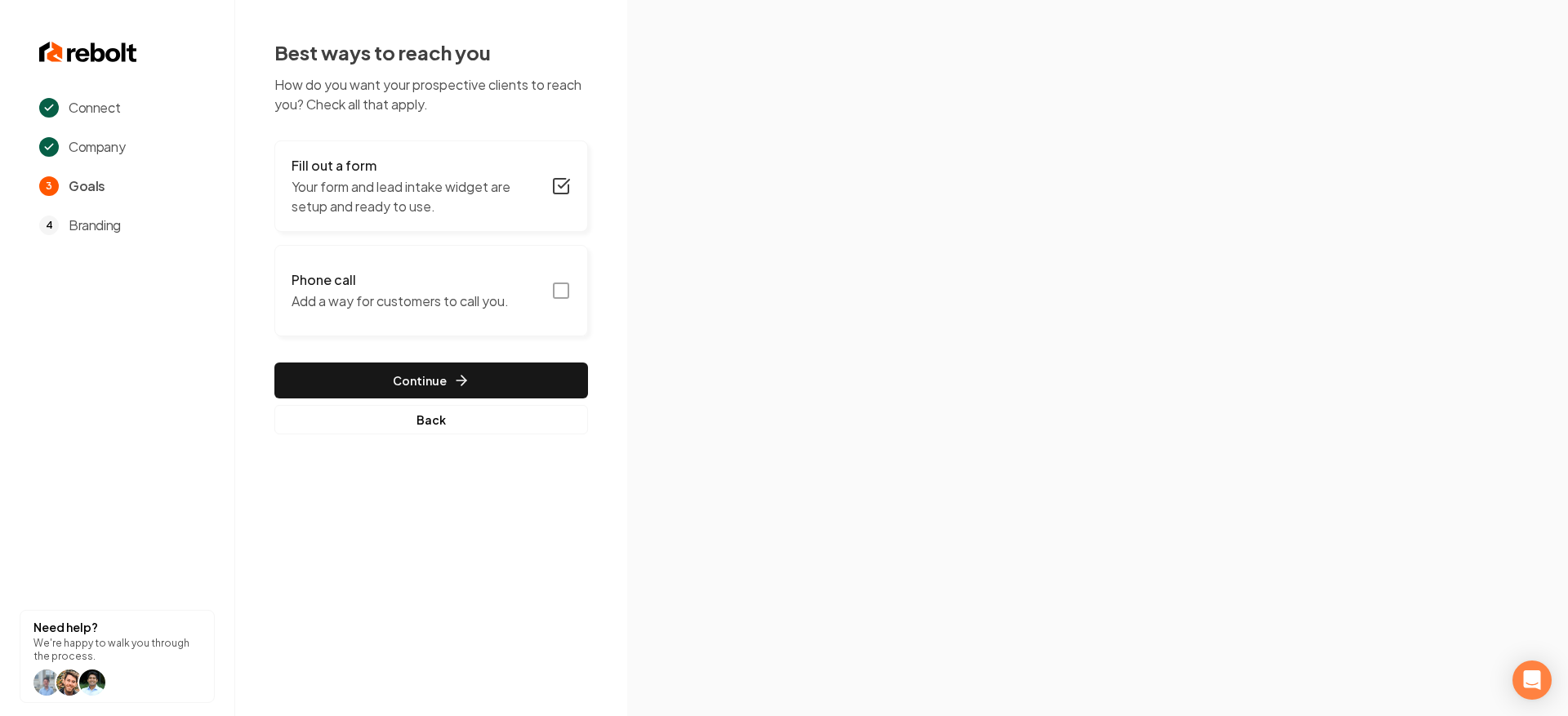
click at [485, 295] on p "Add a way for customers to call you." at bounding box center [400, 301] width 217 height 19
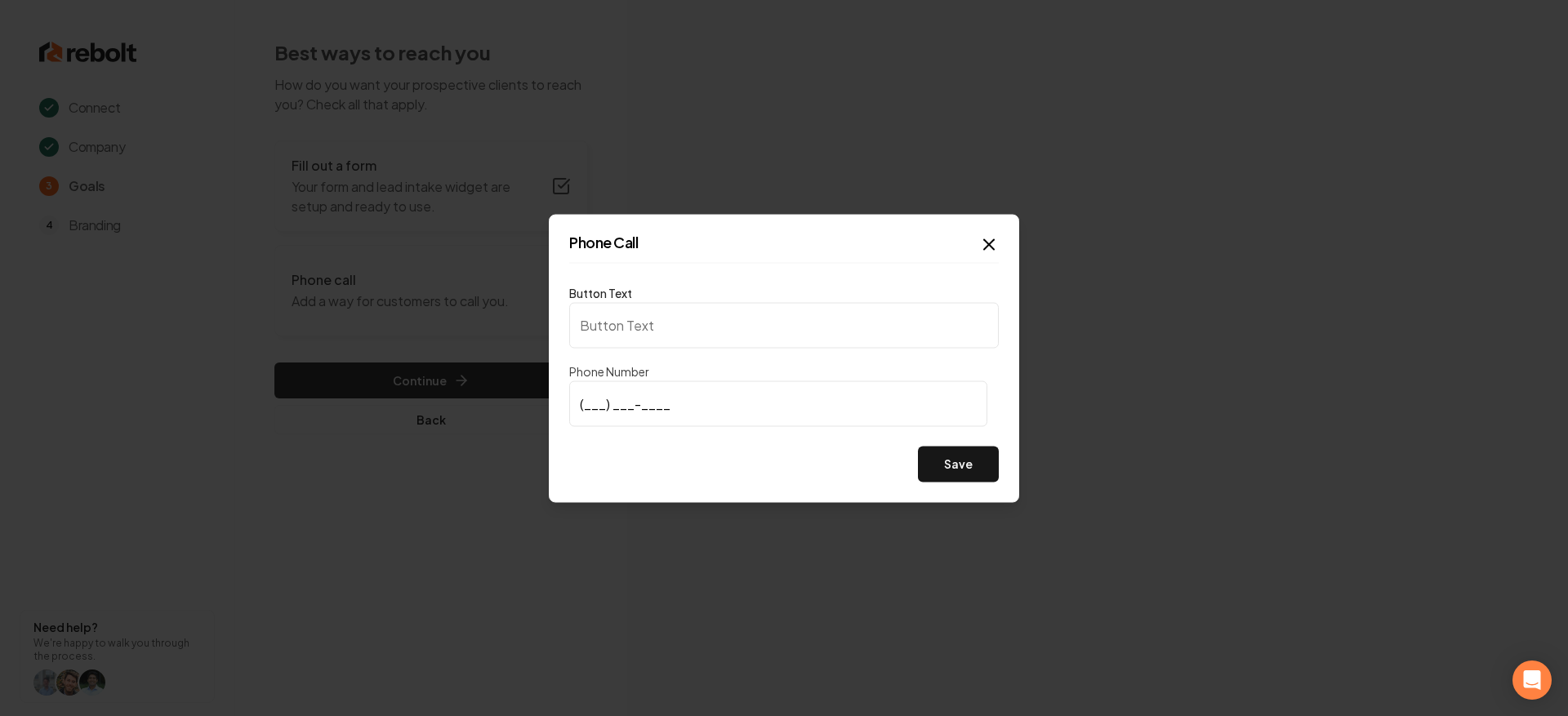
type input "Call us"
type input "[PHONE_NUMBER]"
click at [689, 339] on input "Call us" at bounding box center [784, 325] width 429 height 46
click at [730, 335] on input "Call us" at bounding box center [784, 325] width 429 height 46
click at [932, 460] on button "Save" at bounding box center [958, 463] width 81 height 36
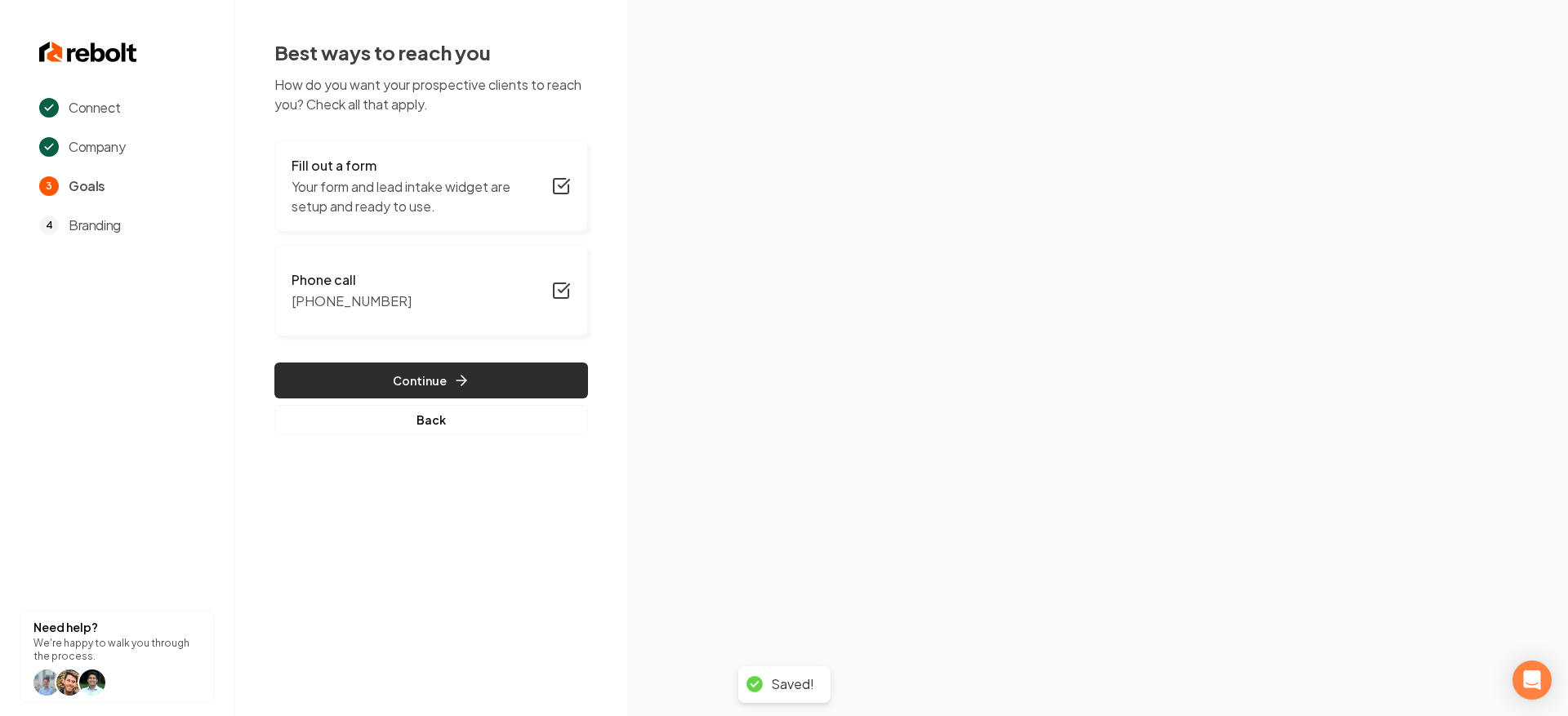
click at [445, 380] on button "Continue" at bounding box center [430, 380] width 314 height 36
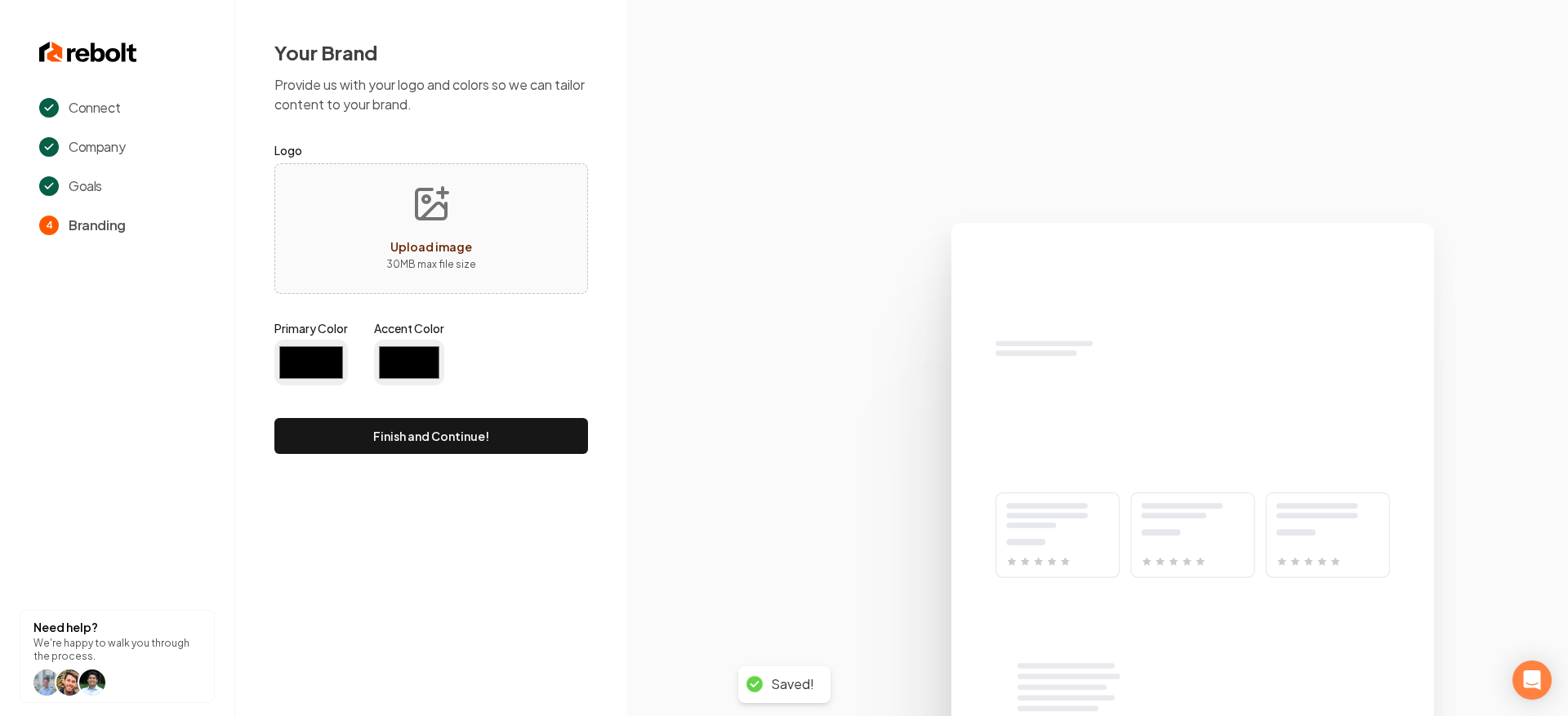
type input "#194d33"
type input "#70be00"
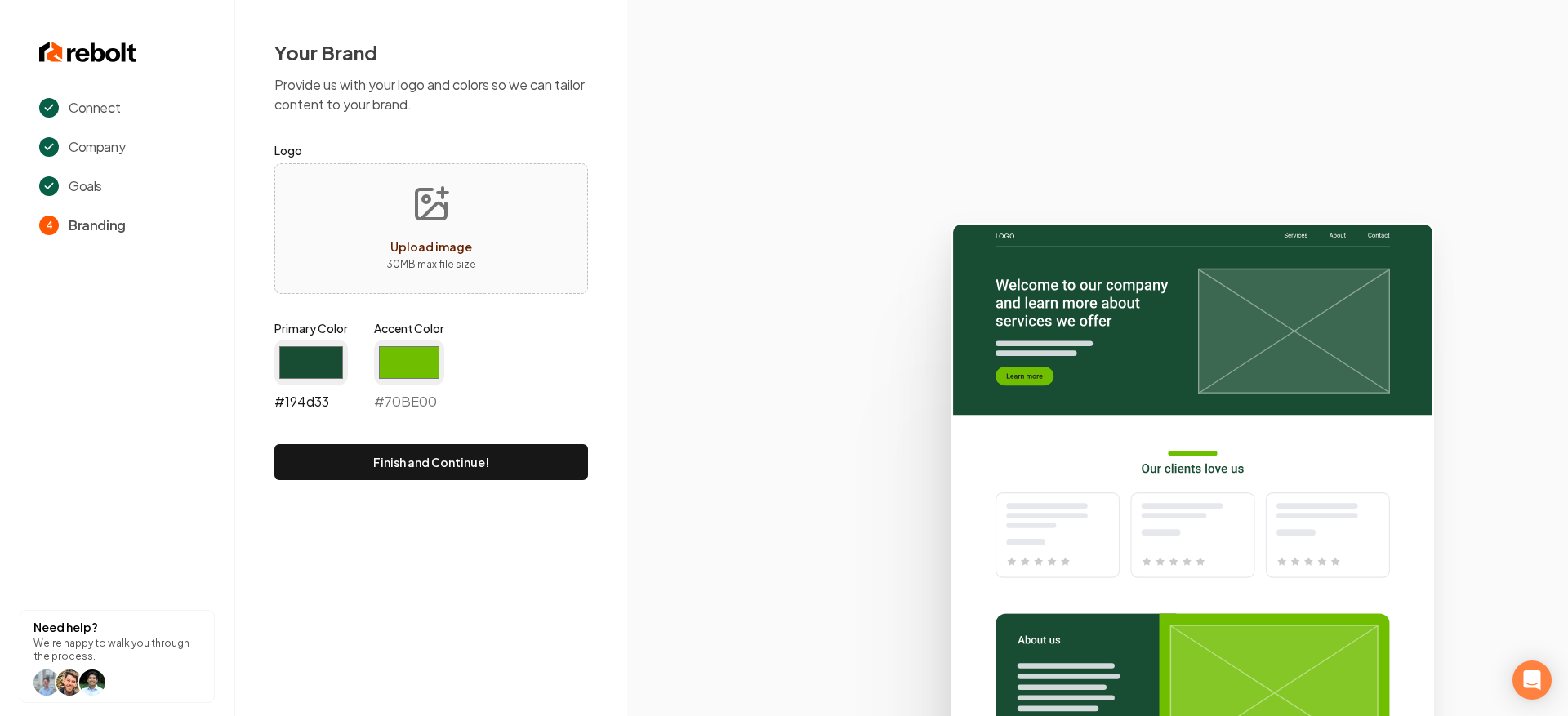
click at [322, 361] on input "#194d33" at bounding box center [311, 362] width 74 height 46
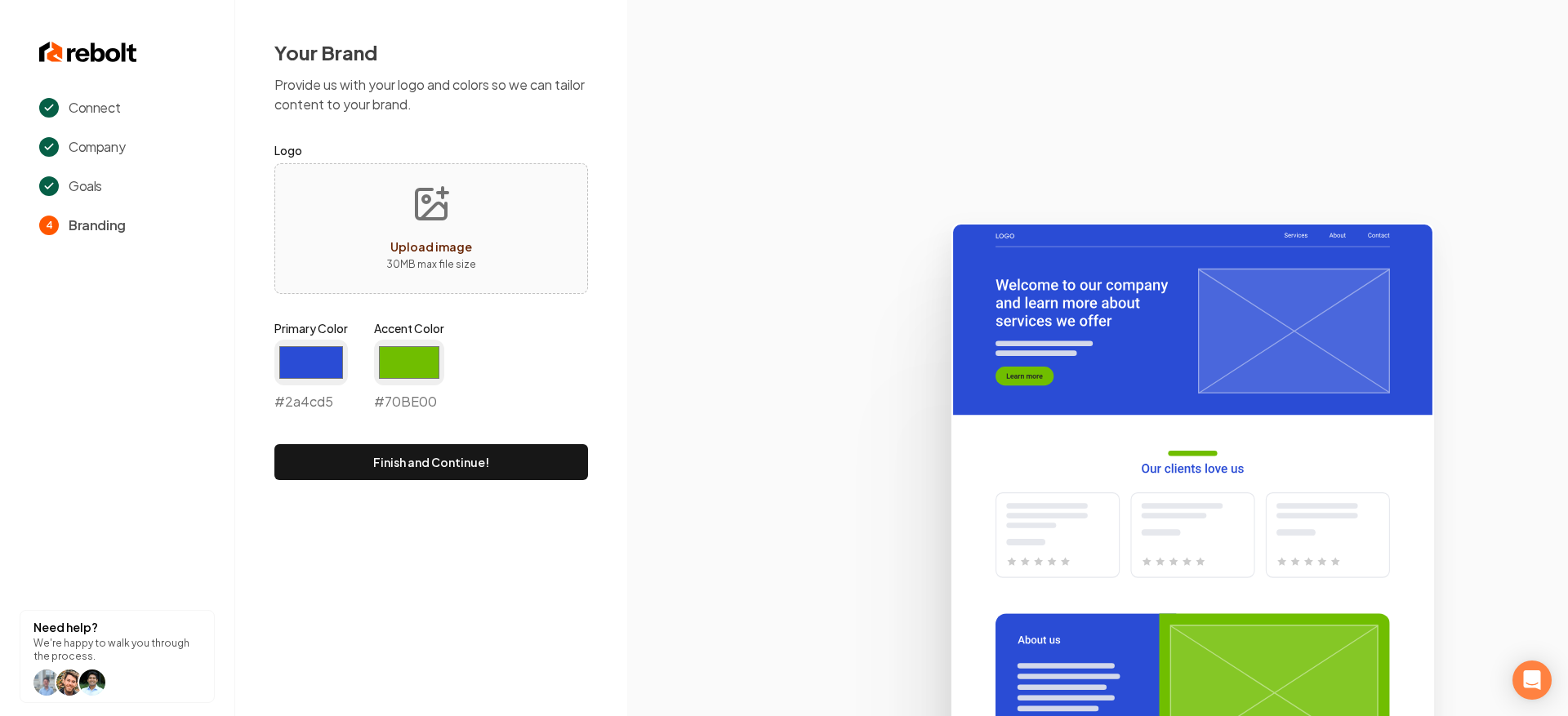
type input "#2a4cd5"
drag, startPoint x: 519, startPoint y: 383, endPoint x: 418, endPoint y: 370, distance: 101.8
click at [518, 382] on div "Primary Color #2a4cd5 #2a4cd5 Accent Color #70be00 #70BE00" at bounding box center [430, 369] width 314 height 98
click at [411, 367] on input "#70be00" at bounding box center [409, 362] width 70 height 46
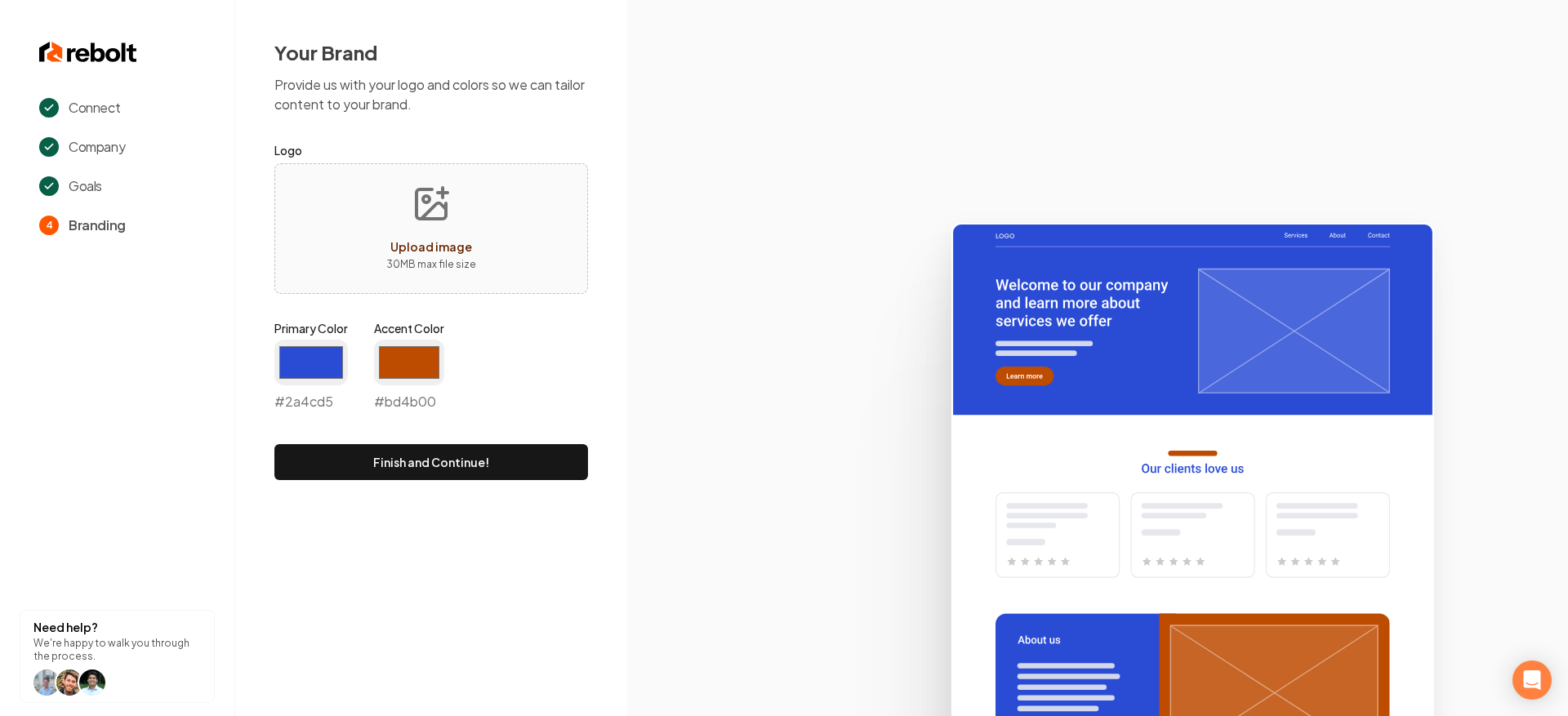
click at [559, 411] on div "Primary Color #2a4cd5 #2a4cd5 Accent Color #bd4b00 #bd4b00" at bounding box center [430, 369] width 314 height 98
drag, startPoint x: 412, startPoint y: 375, endPoint x: 431, endPoint y: 382, distance: 20.2
click at [413, 375] on input "#bd4b00" at bounding box center [409, 362] width 70 height 46
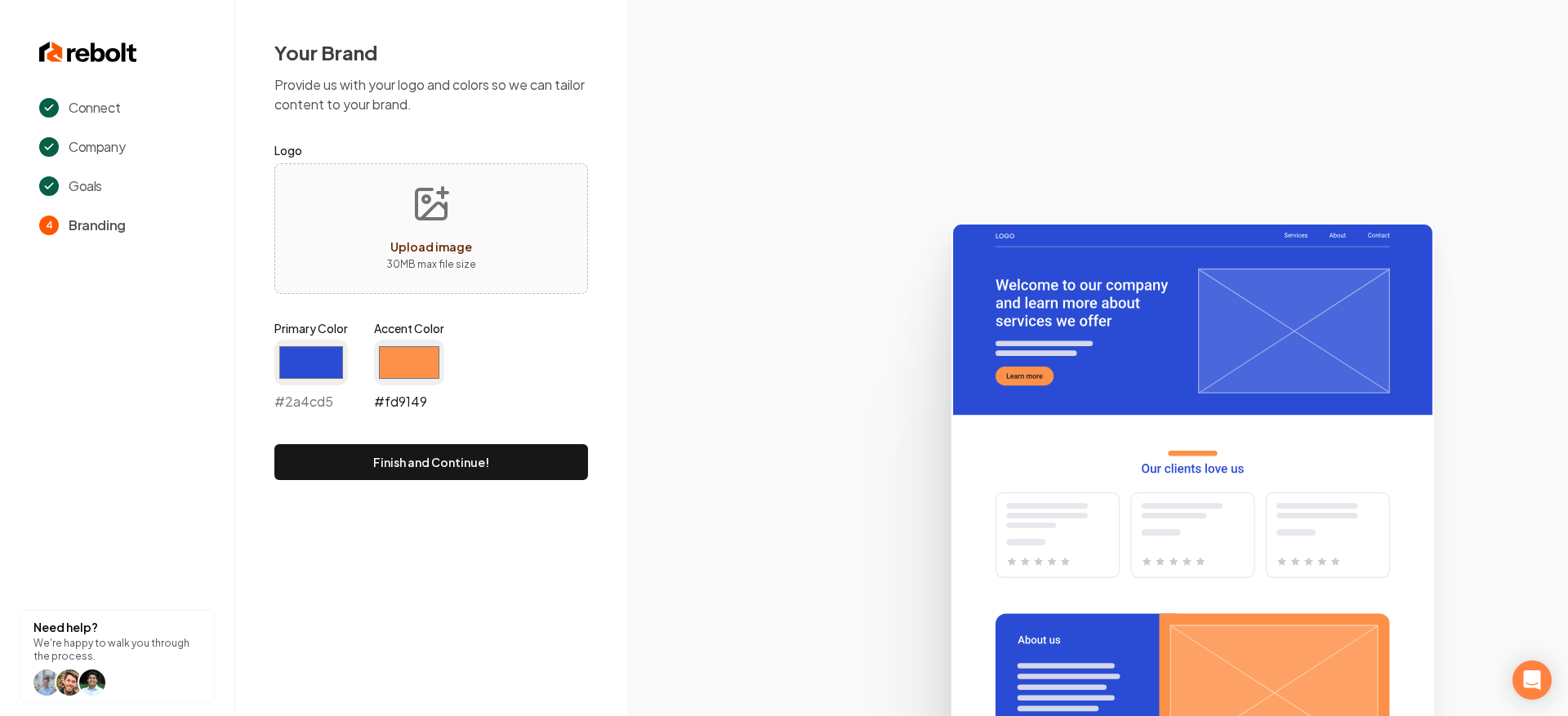
type input "#fd9149"
click at [511, 461] on button "Finish and Continue!" at bounding box center [430, 461] width 314 height 36
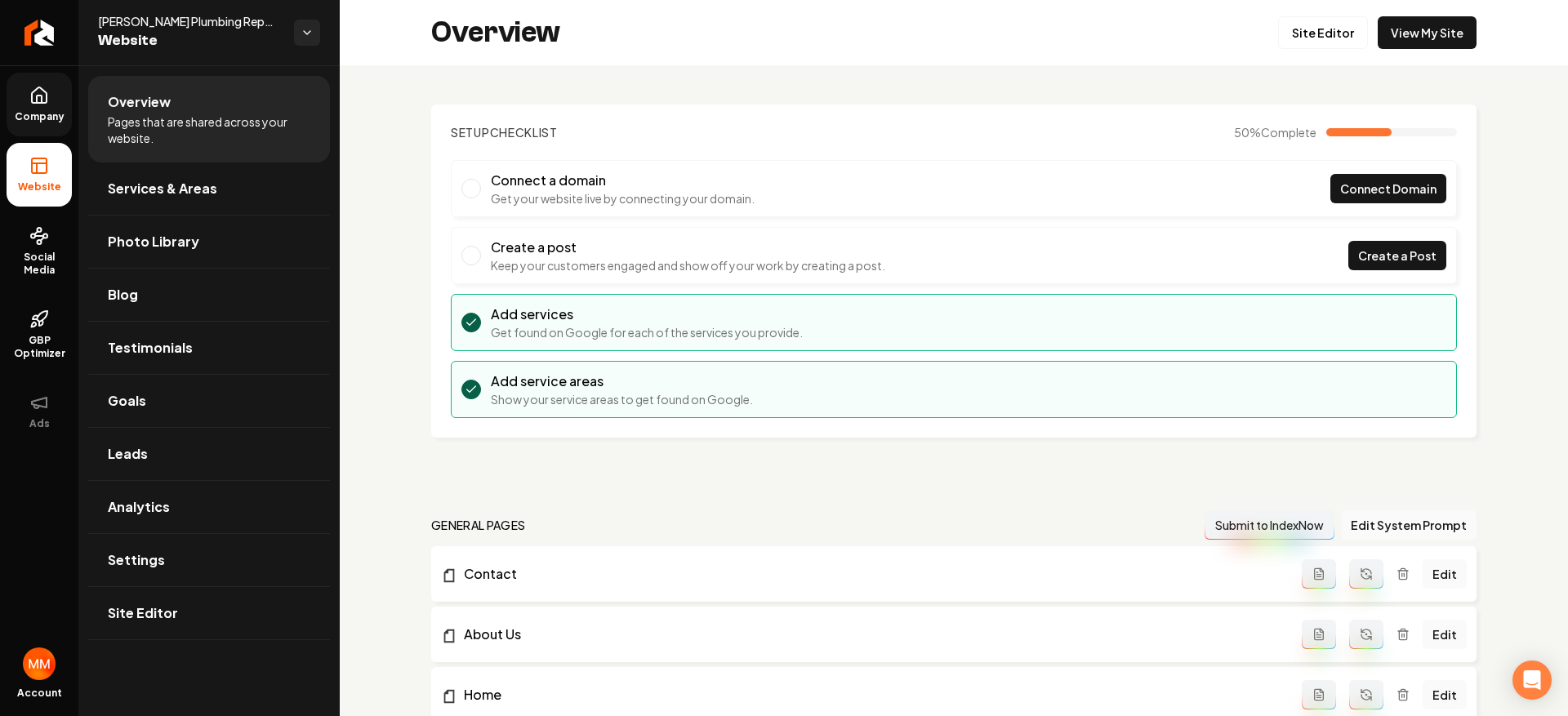
click at [52, 116] on span "Company" at bounding box center [40, 117] width 63 height 13
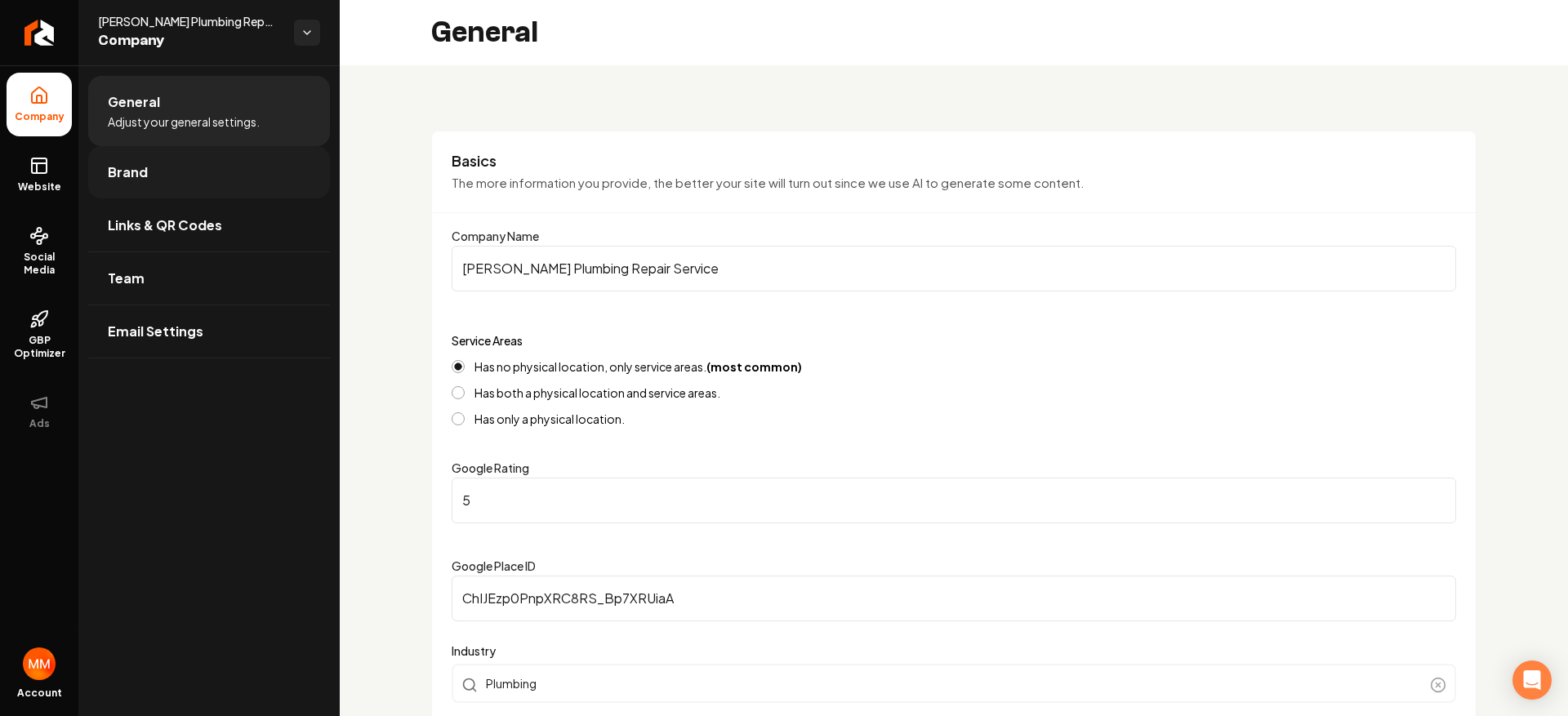
click at [211, 193] on link "Brand" at bounding box center [209, 172] width 242 height 52
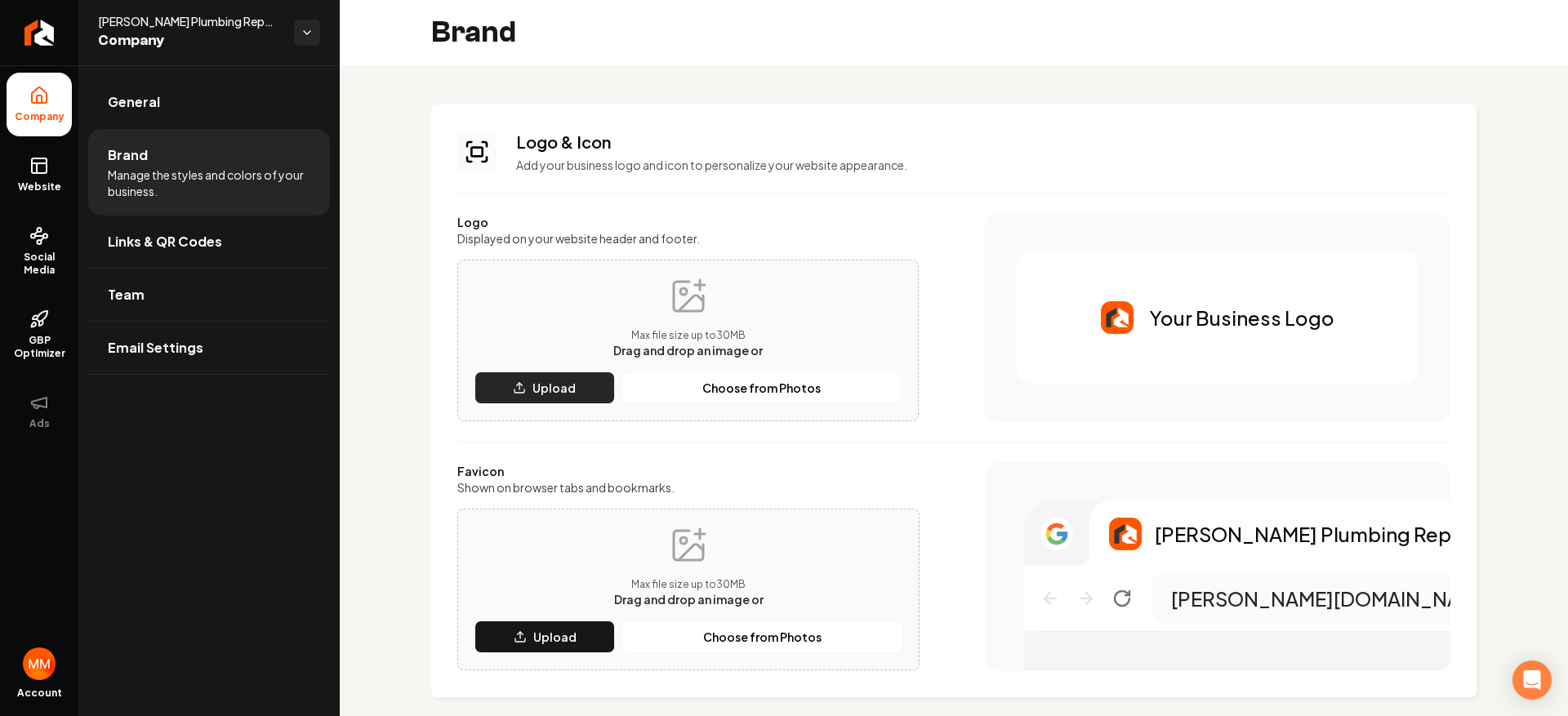
click at [561, 380] on p "Upload" at bounding box center [554, 388] width 43 height 17
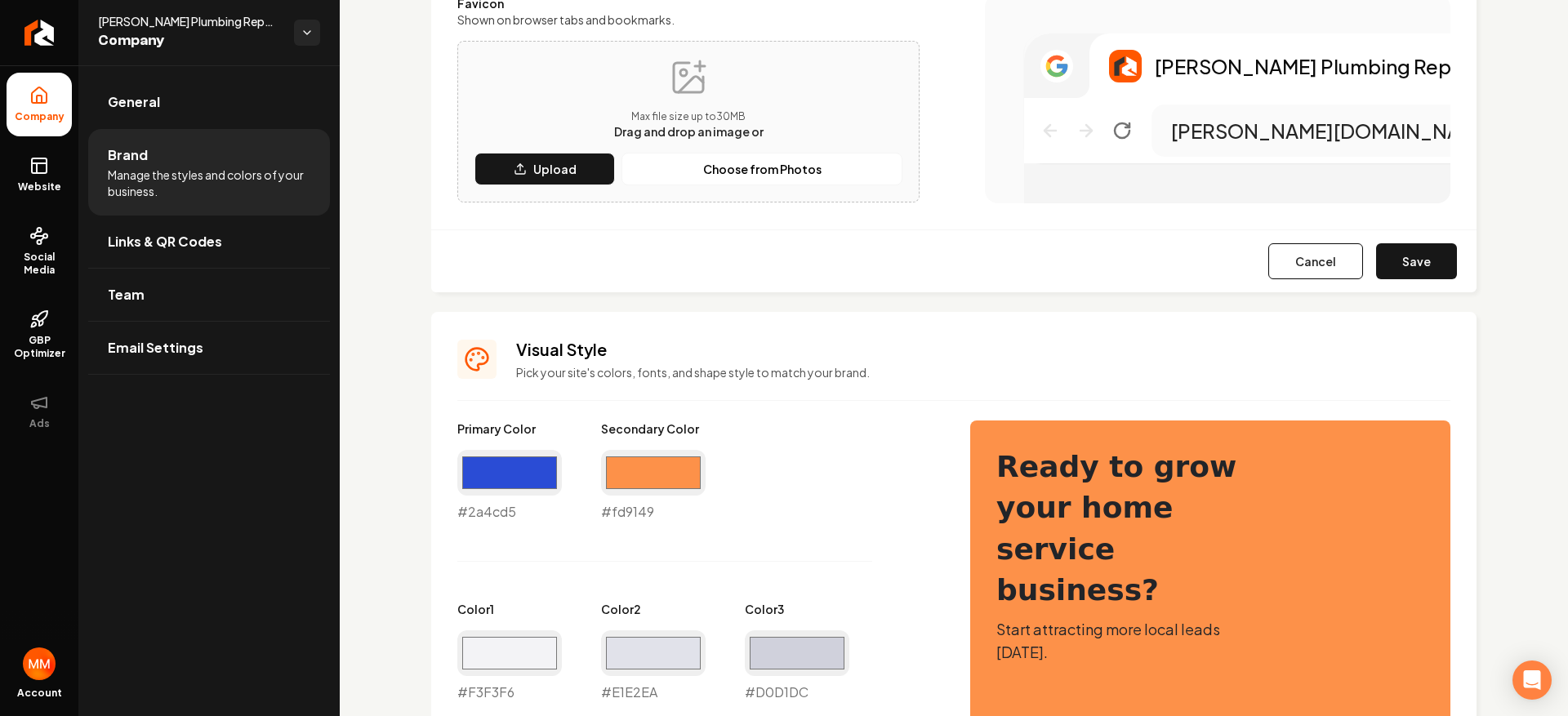
scroll to position [460, 0]
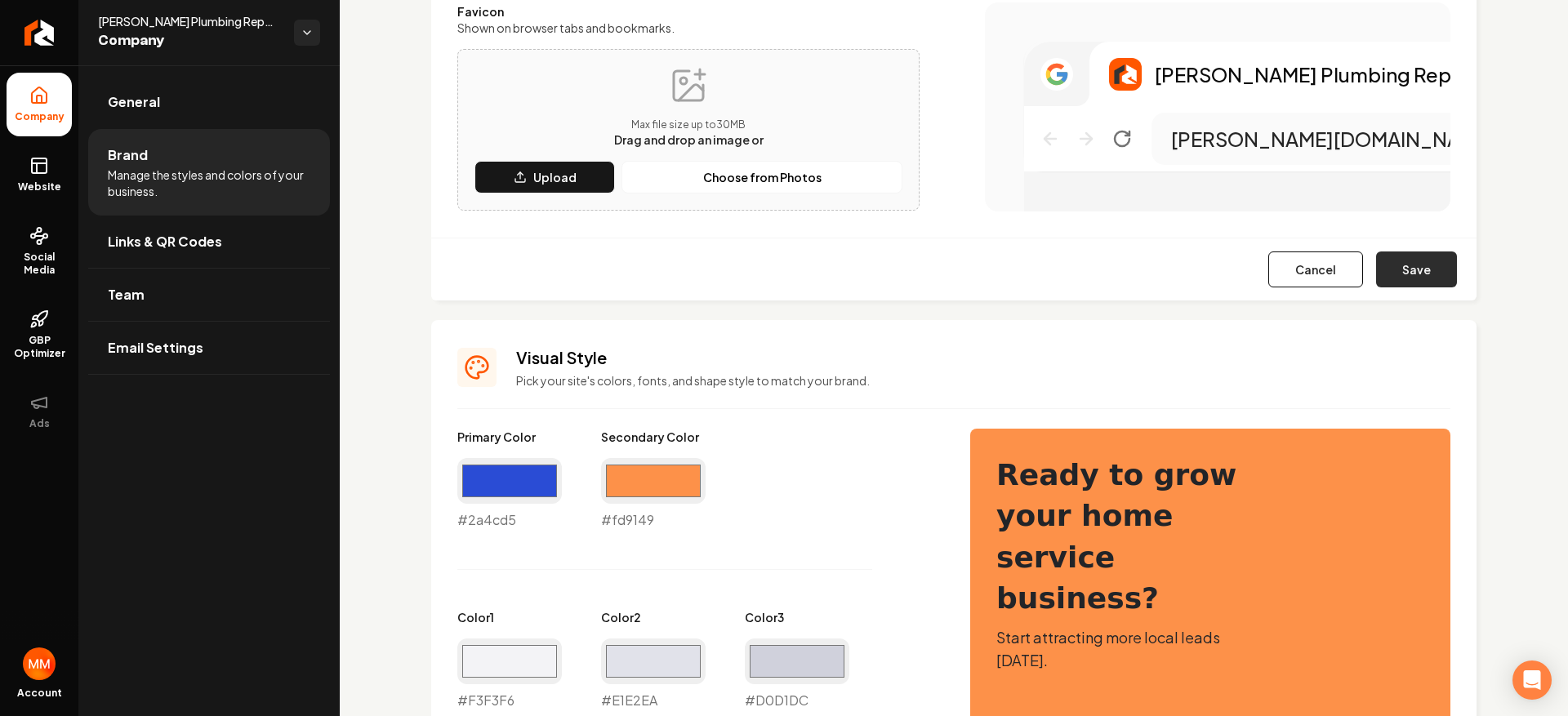
click at [1411, 256] on button "Save" at bounding box center [1416, 269] width 81 height 36
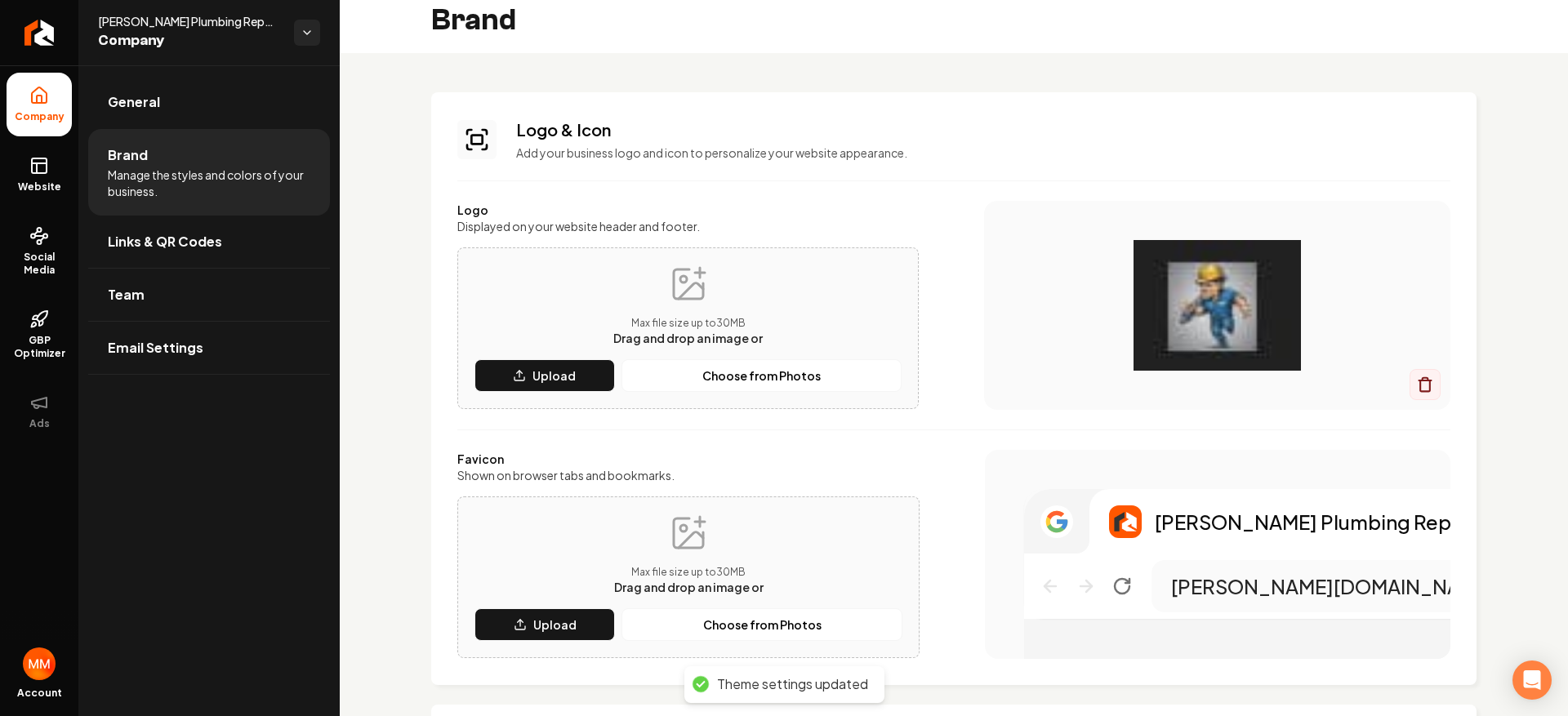
scroll to position [0, 0]
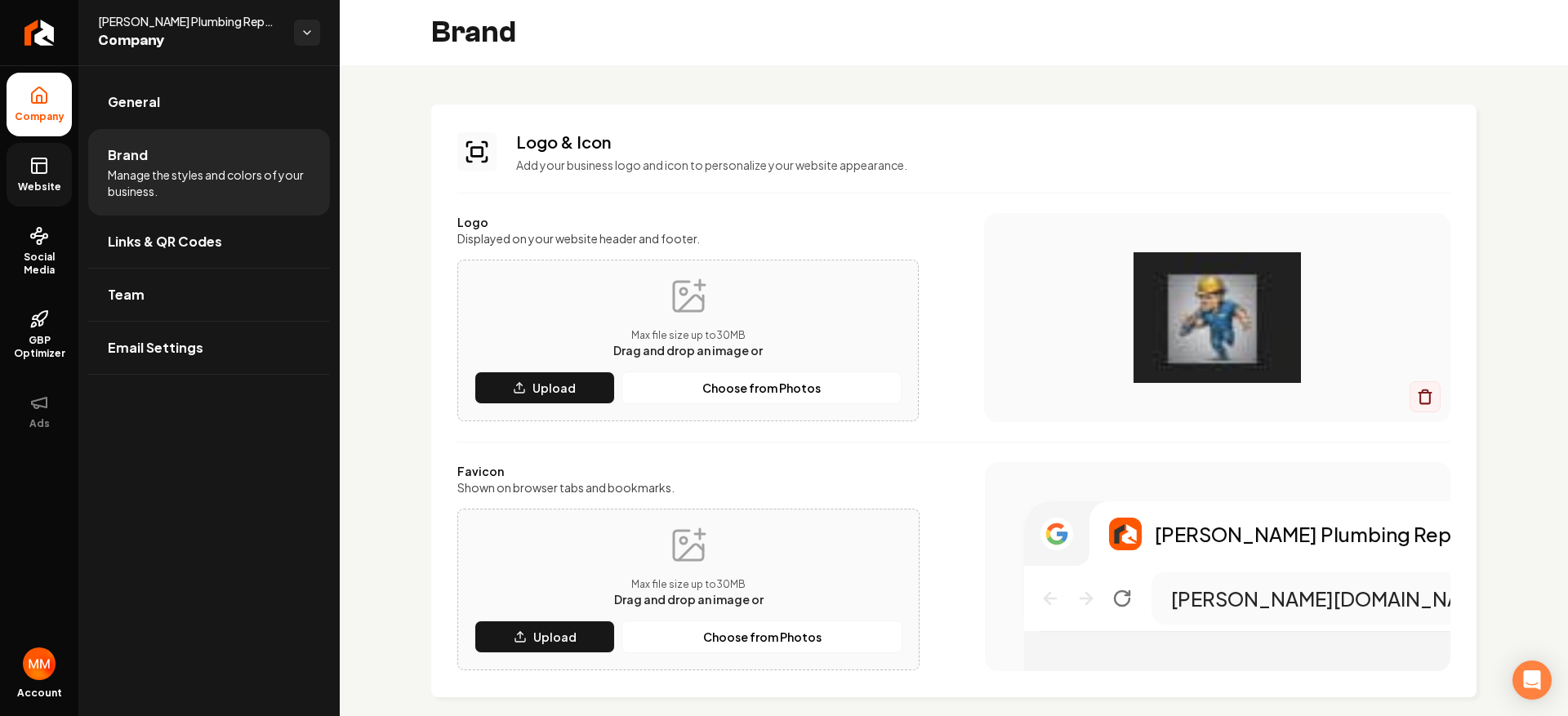
click at [46, 170] on rect at bounding box center [40, 165] width 15 height 15
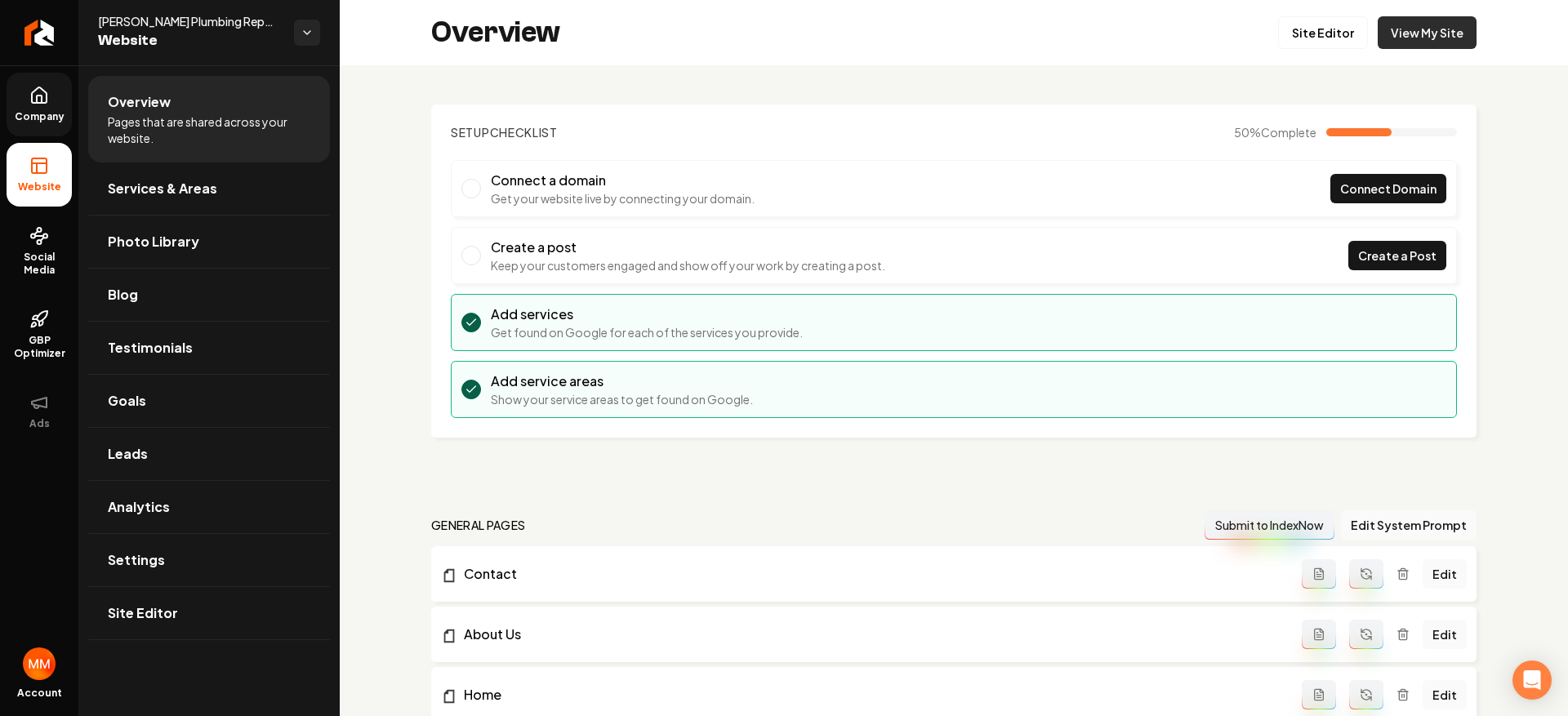
click at [1459, 26] on link "View My Site" at bounding box center [1426, 33] width 98 height 33
click at [1343, 34] on link "Site Editor" at bounding box center [1323, 33] width 90 height 33
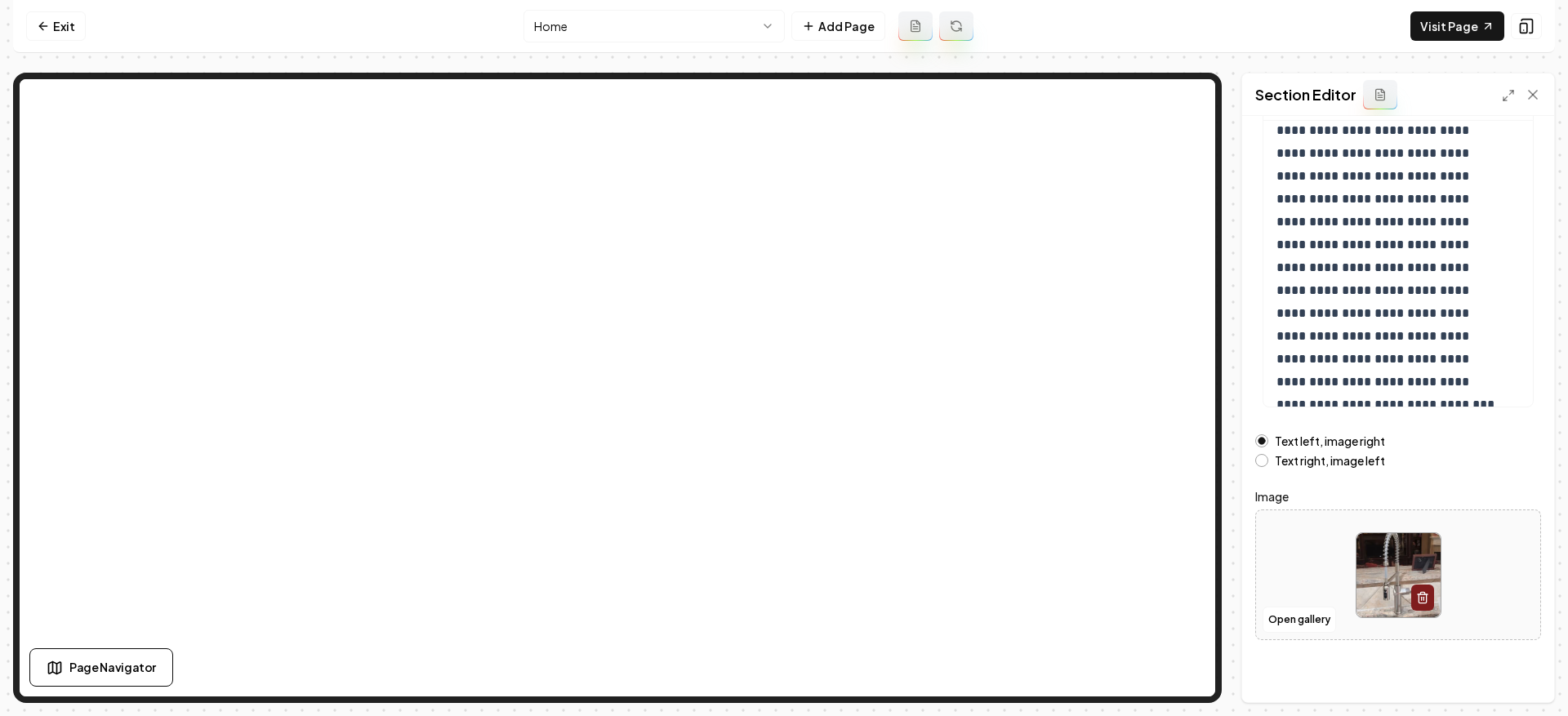
scroll to position [165, 0]
click at [1309, 589] on div at bounding box center [1398, 572] width 284 height 112
click at [1297, 614] on button "Open gallery" at bounding box center [1299, 616] width 74 height 26
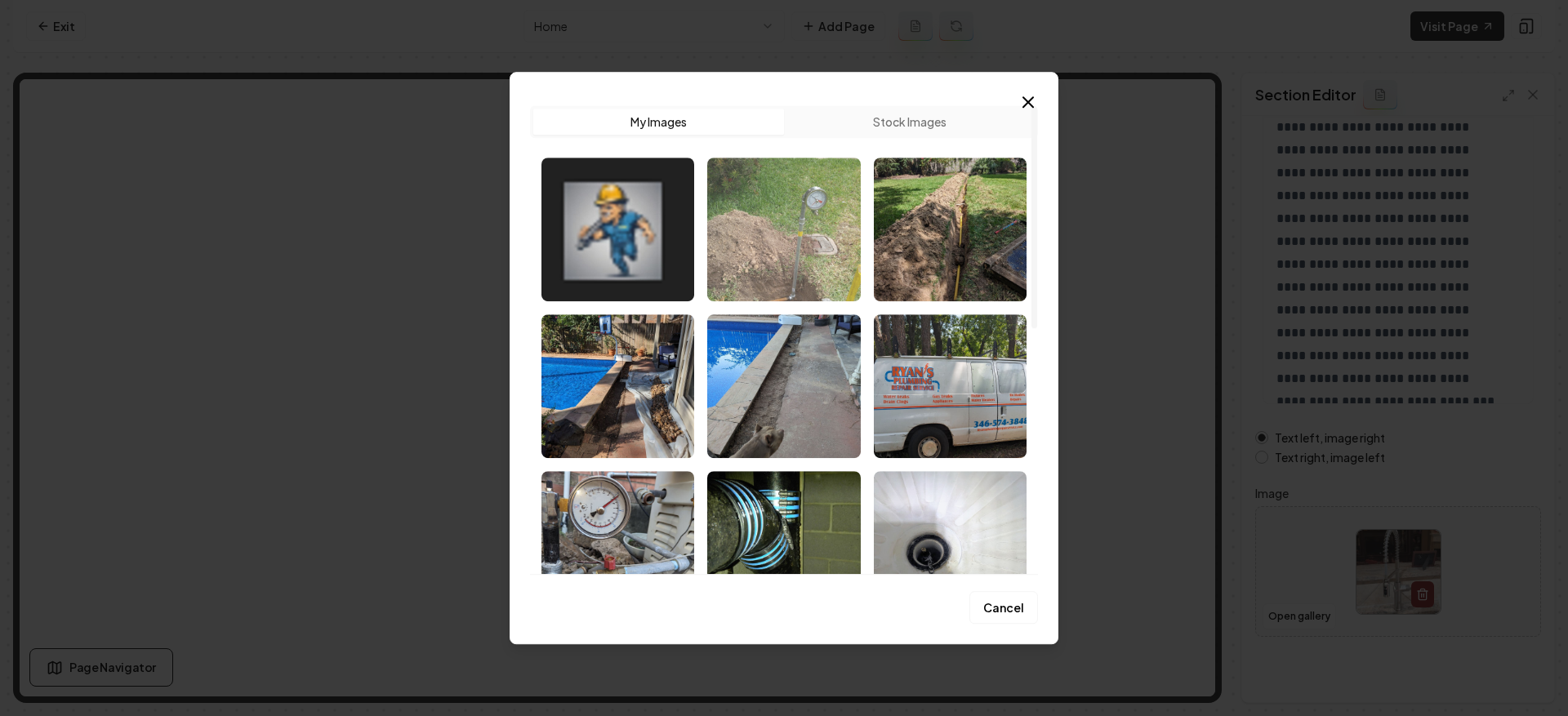
scroll to position [31, 0]
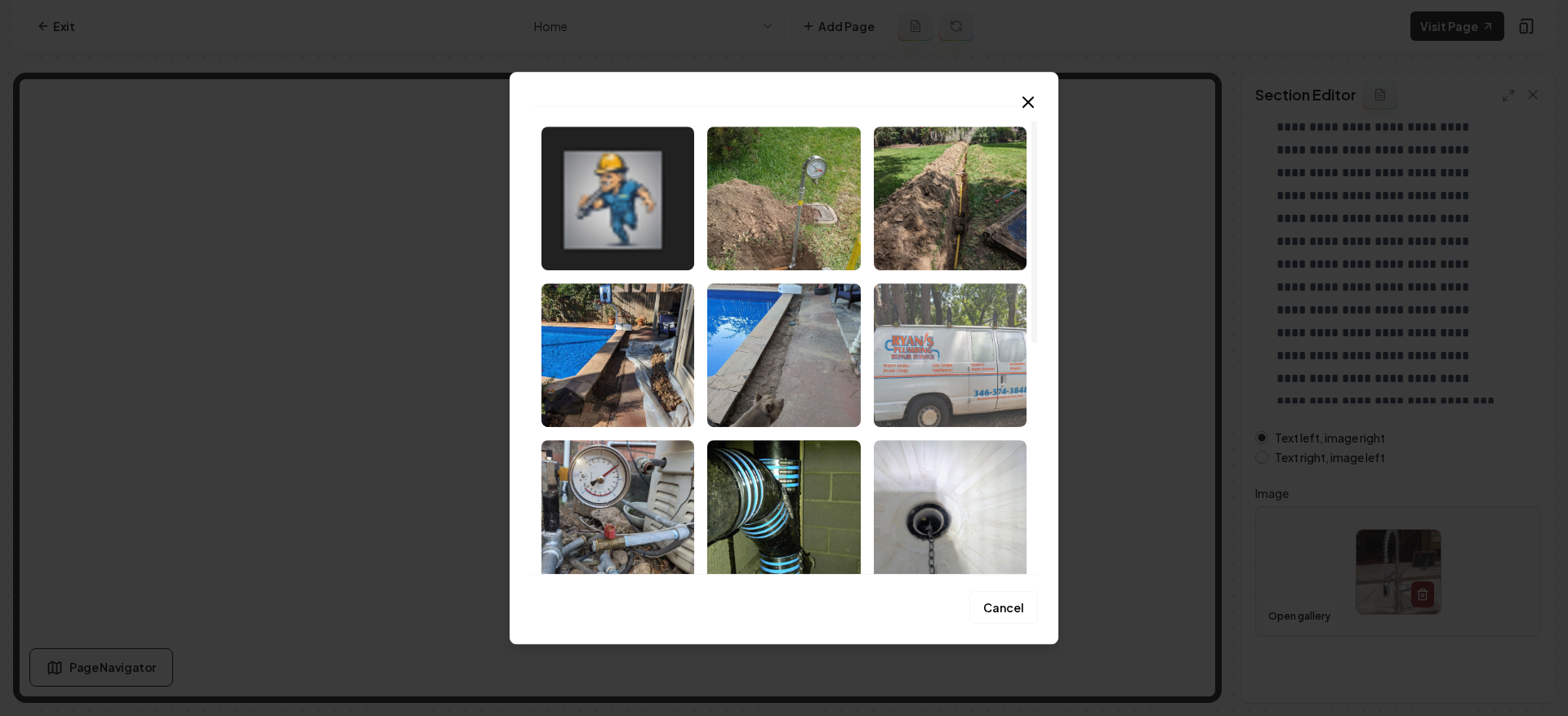
click at [934, 336] on img "Select image image_68c9c4305c7cd75eb826d232.jpeg" at bounding box center [950, 355] width 153 height 143
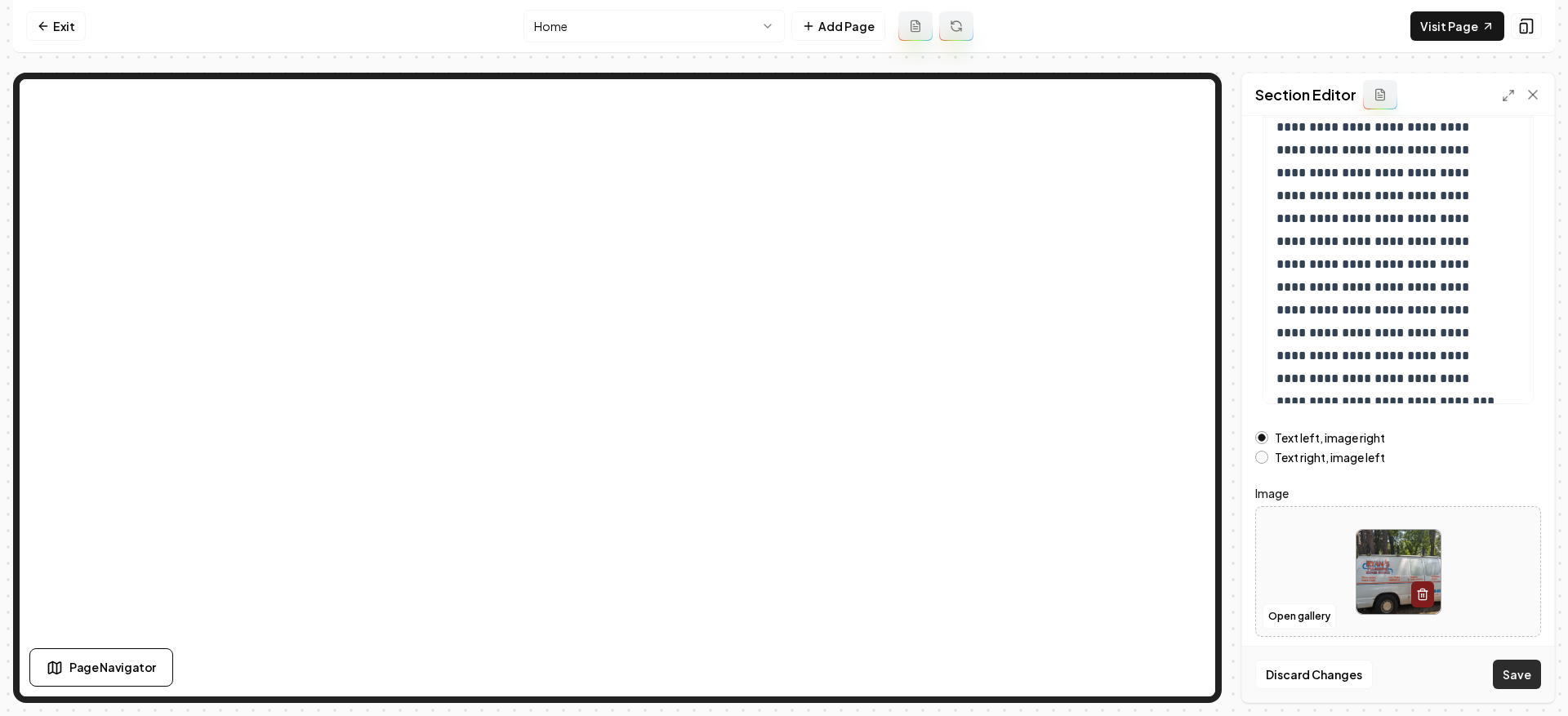
click at [1527, 674] on button "Save" at bounding box center [1516, 675] width 48 height 29
click at [1528, 84] on div "Section Editor" at bounding box center [1398, 95] width 312 height 42
click at [1528, 96] on icon at bounding box center [1533, 95] width 17 height 17
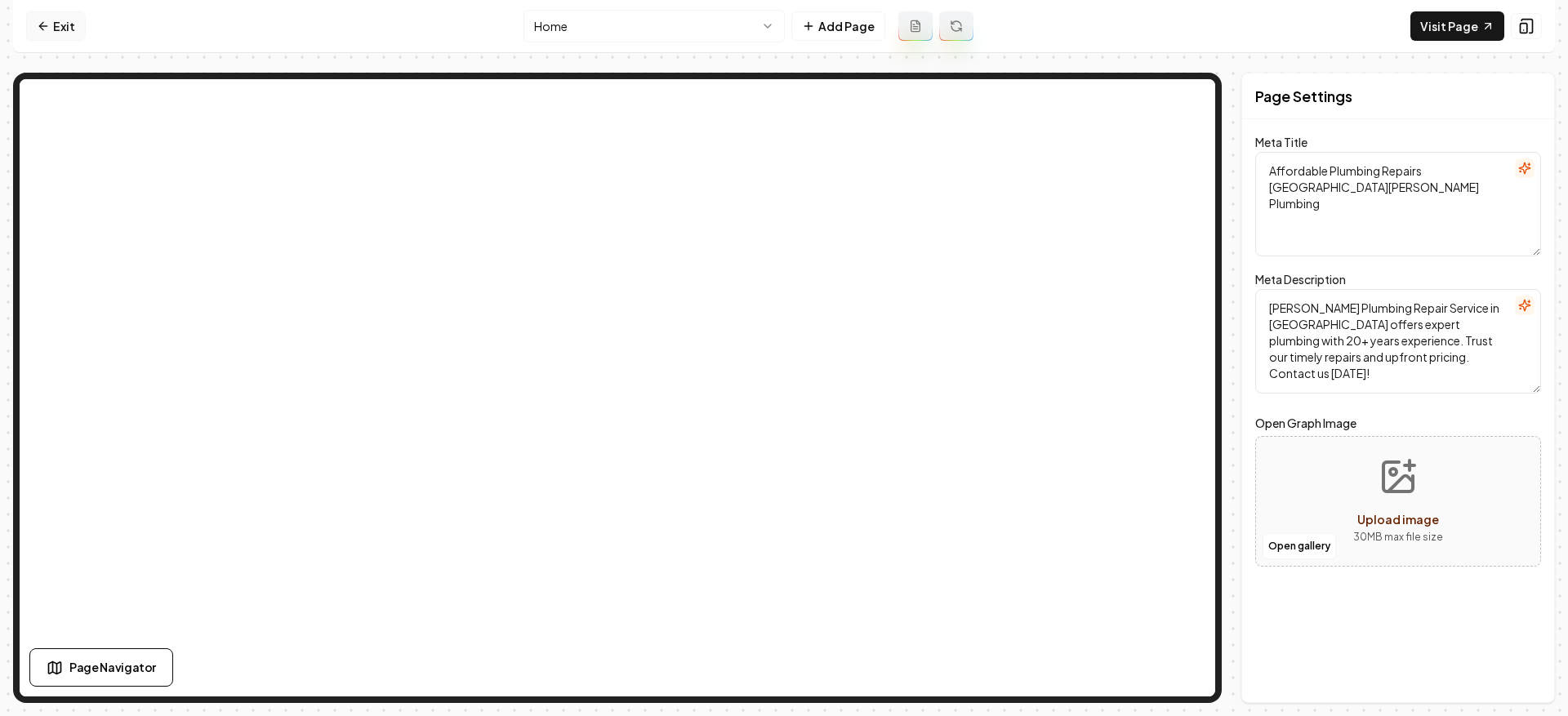
click at [50, 31] on link "Exit" at bounding box center [55, 26] width 60 height 29
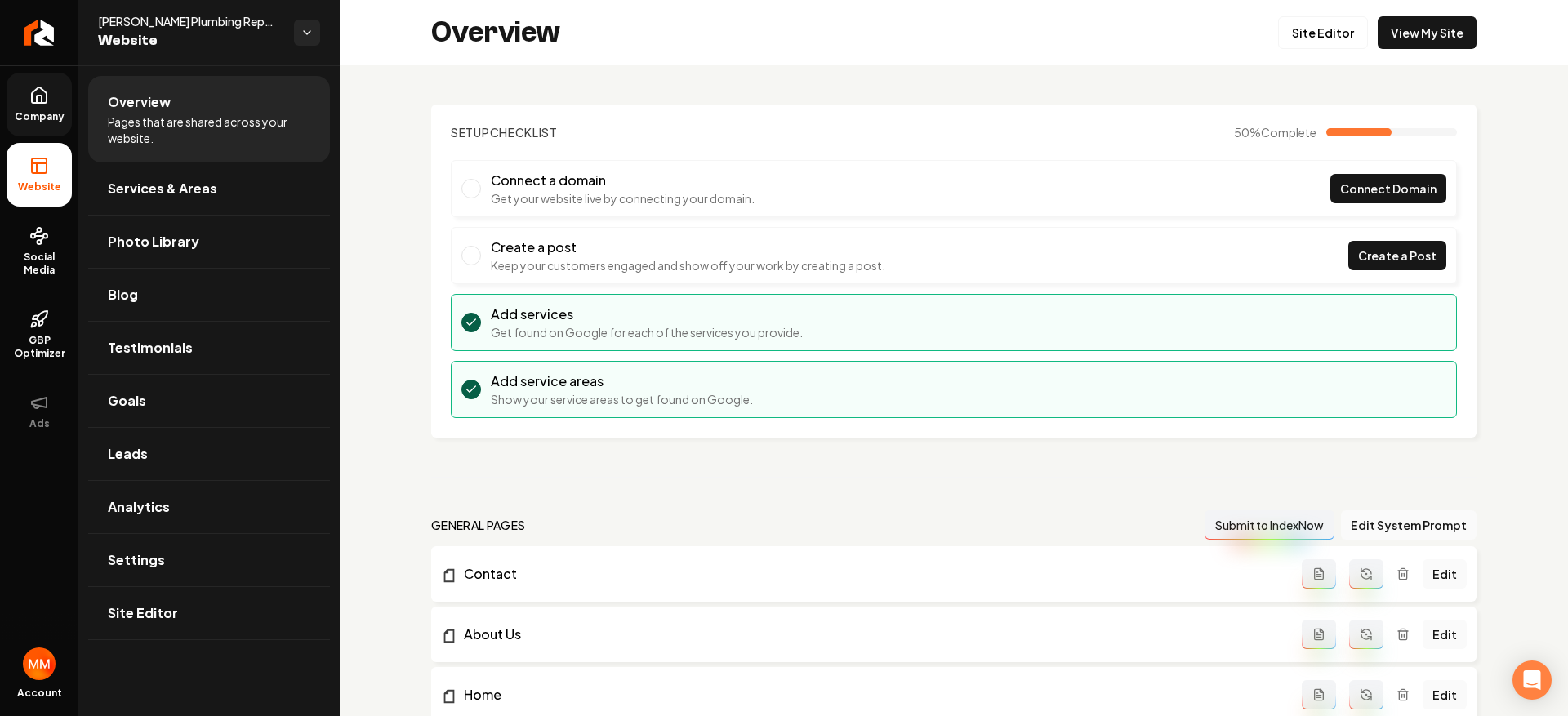
click at [33, 104] on icon at bounding box center [39, 95] width 19 height 19
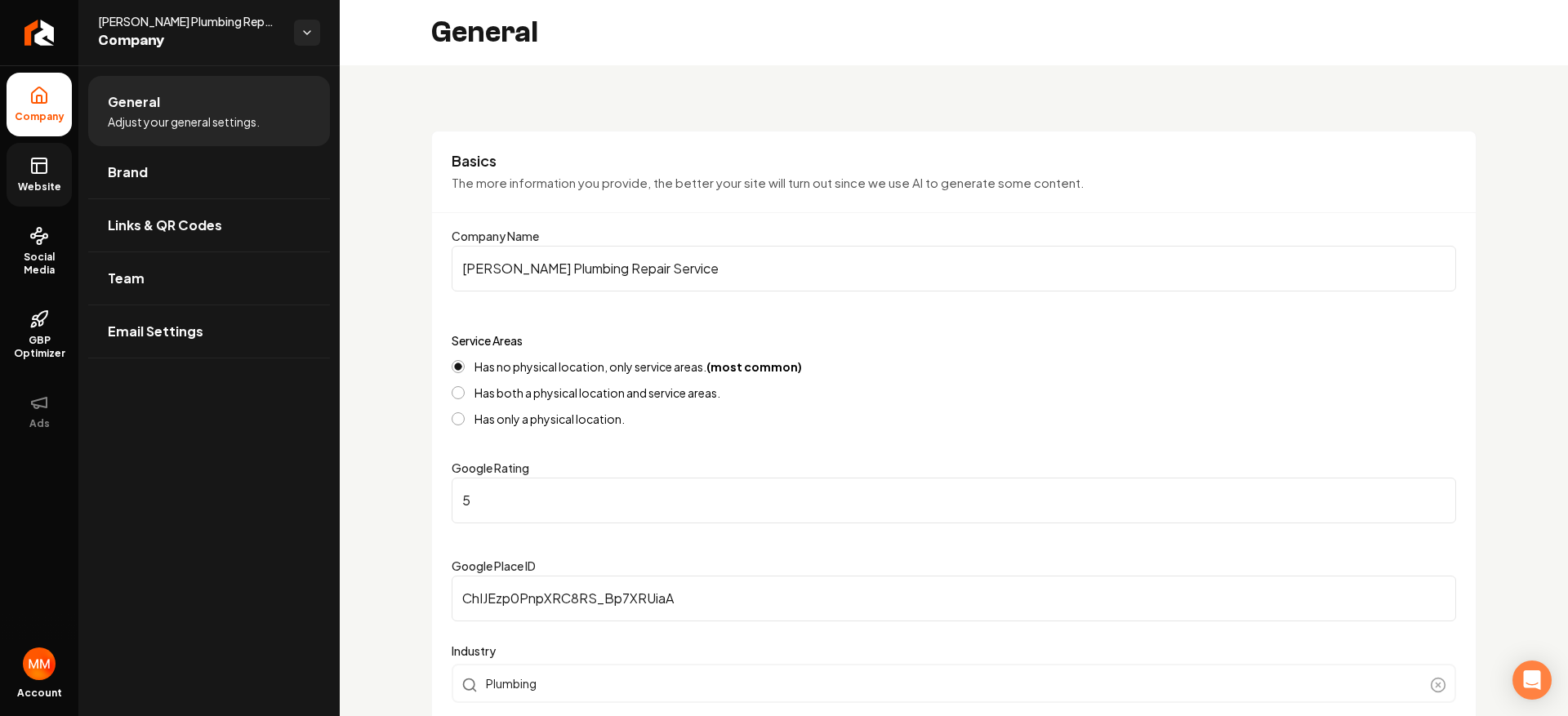
click at [52, 173] on link "Website" at bounding box center [39, 174] width 65 height 63
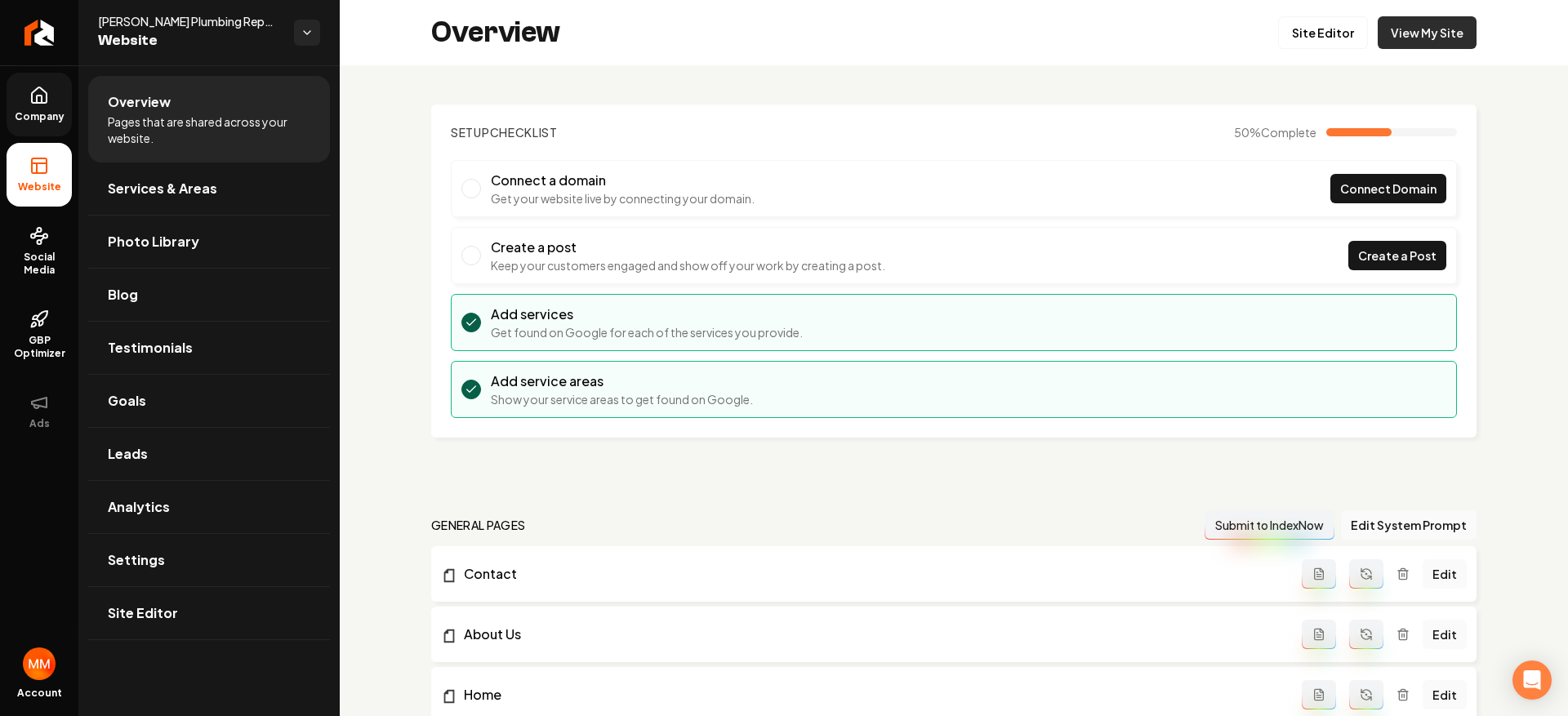
click at [1455, 38] on link "View My Site" at bounding box center [1426, 33] width 98 height 33
